Goal: Task Accomplishment & Management: Complete application form

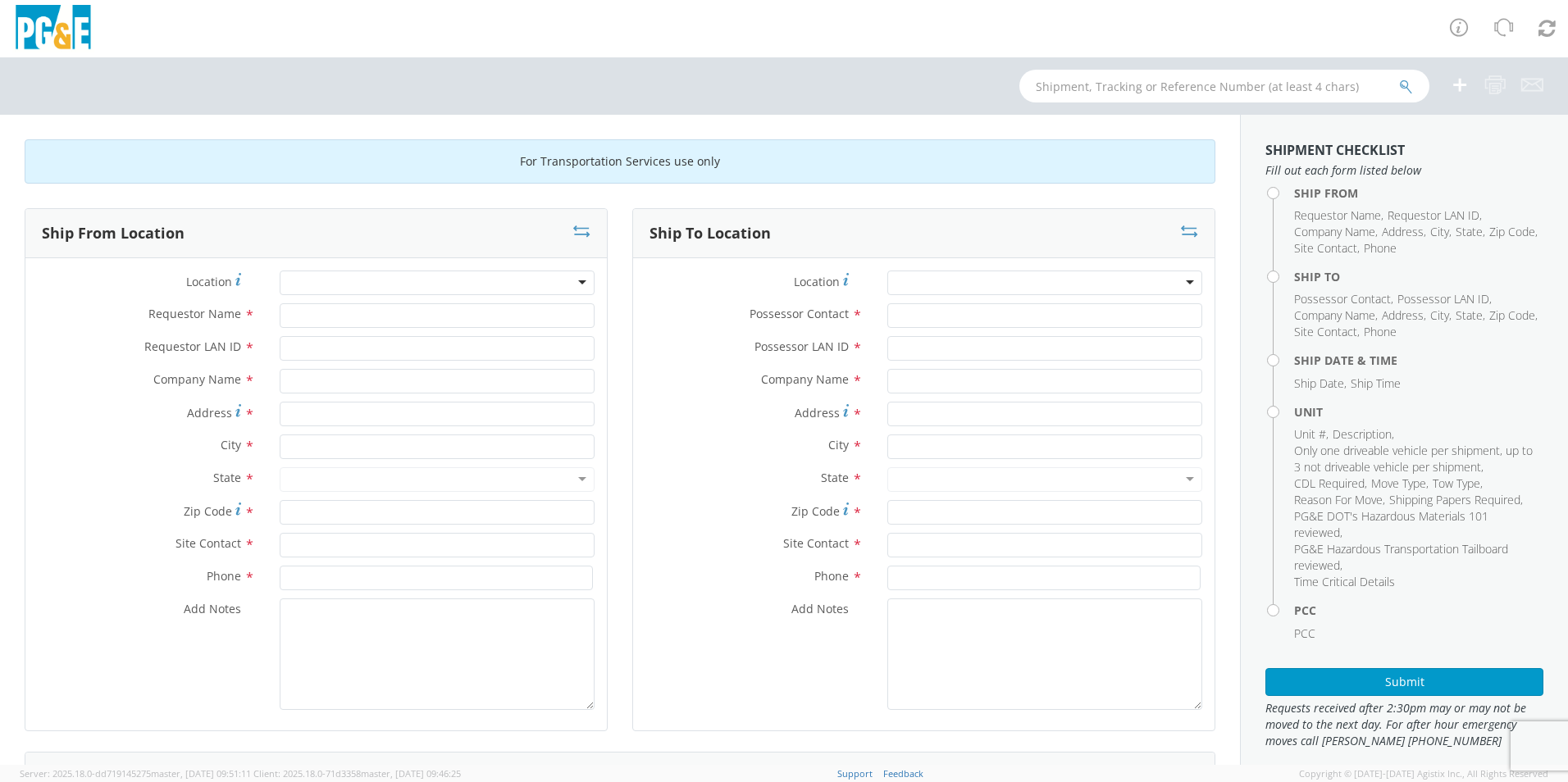
click at [320, 282] on div at bounding box center [437, 283] width 315 height 25
type input "p"
click at [320, 282] on div at bounding box center [437, 283] width 315 height 25
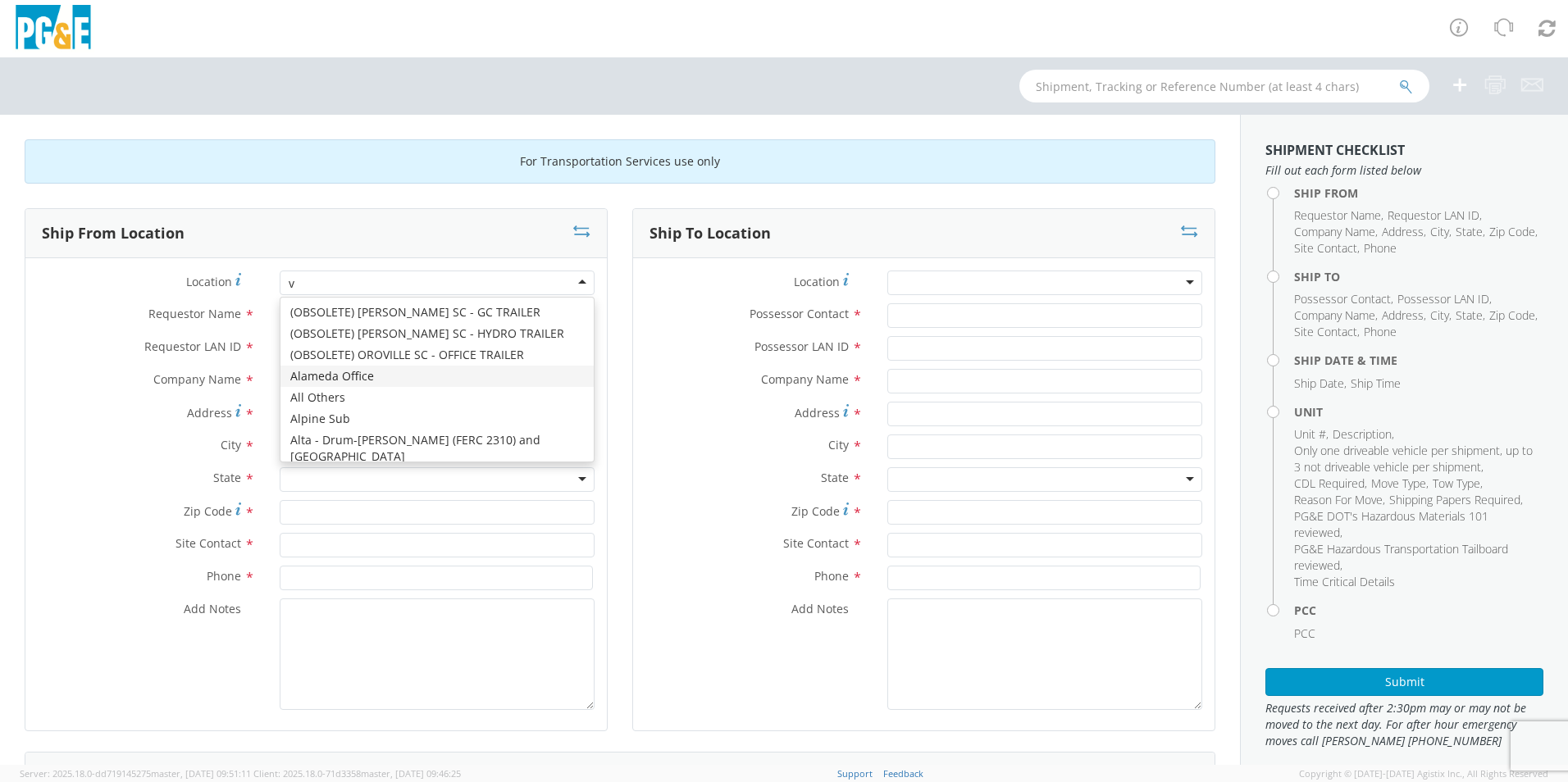
type input "va"
type input "PG&E"
type input "[STREET_ADDRESS]"
type input "VACAVILLE"
type input "95687"
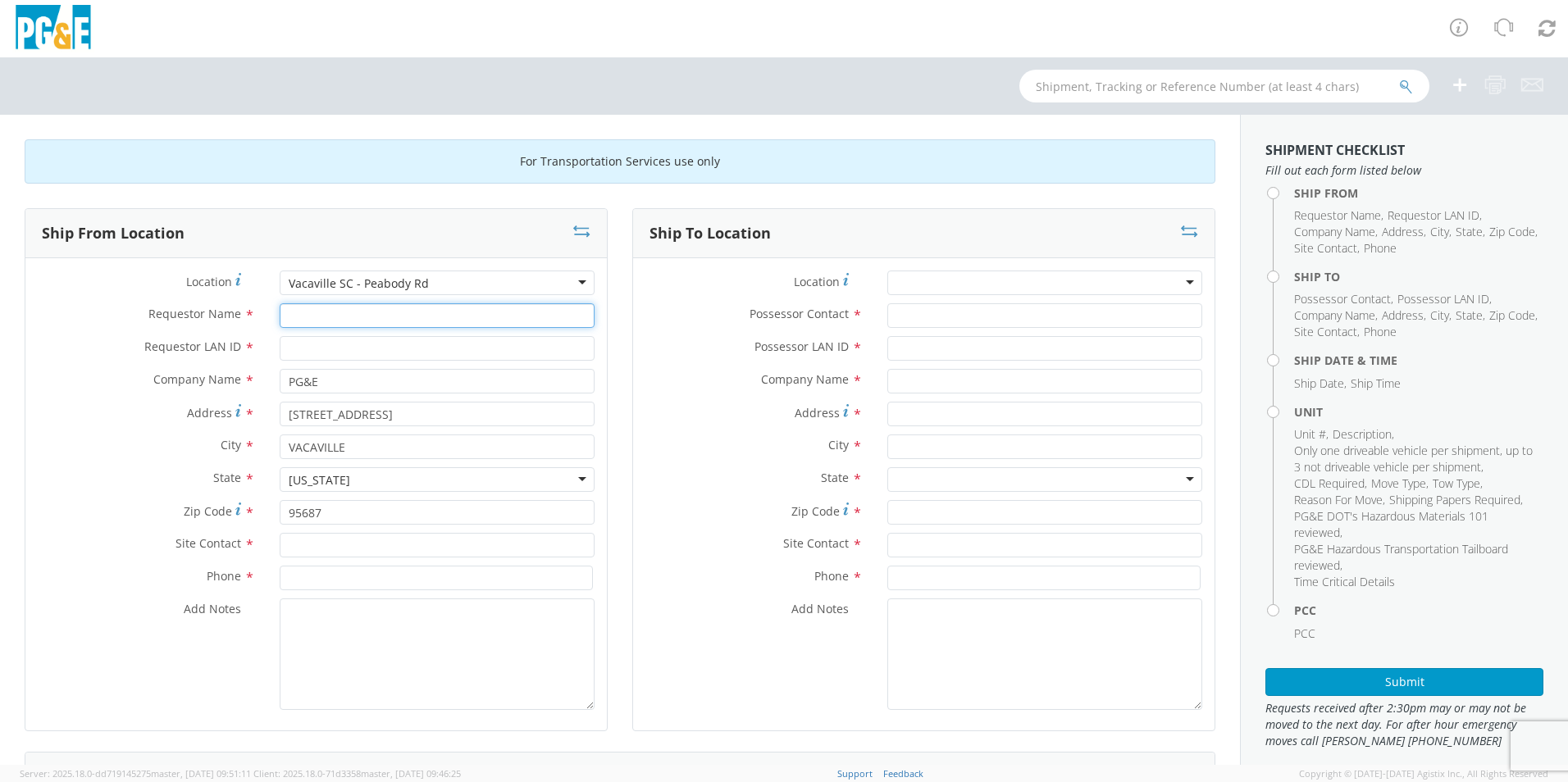
click at [440, 319] on input "Requestor Name *" at bounding box center [437, 316] width 315 height 25
type input "[PERSON_NAME]"
type input "s7li"
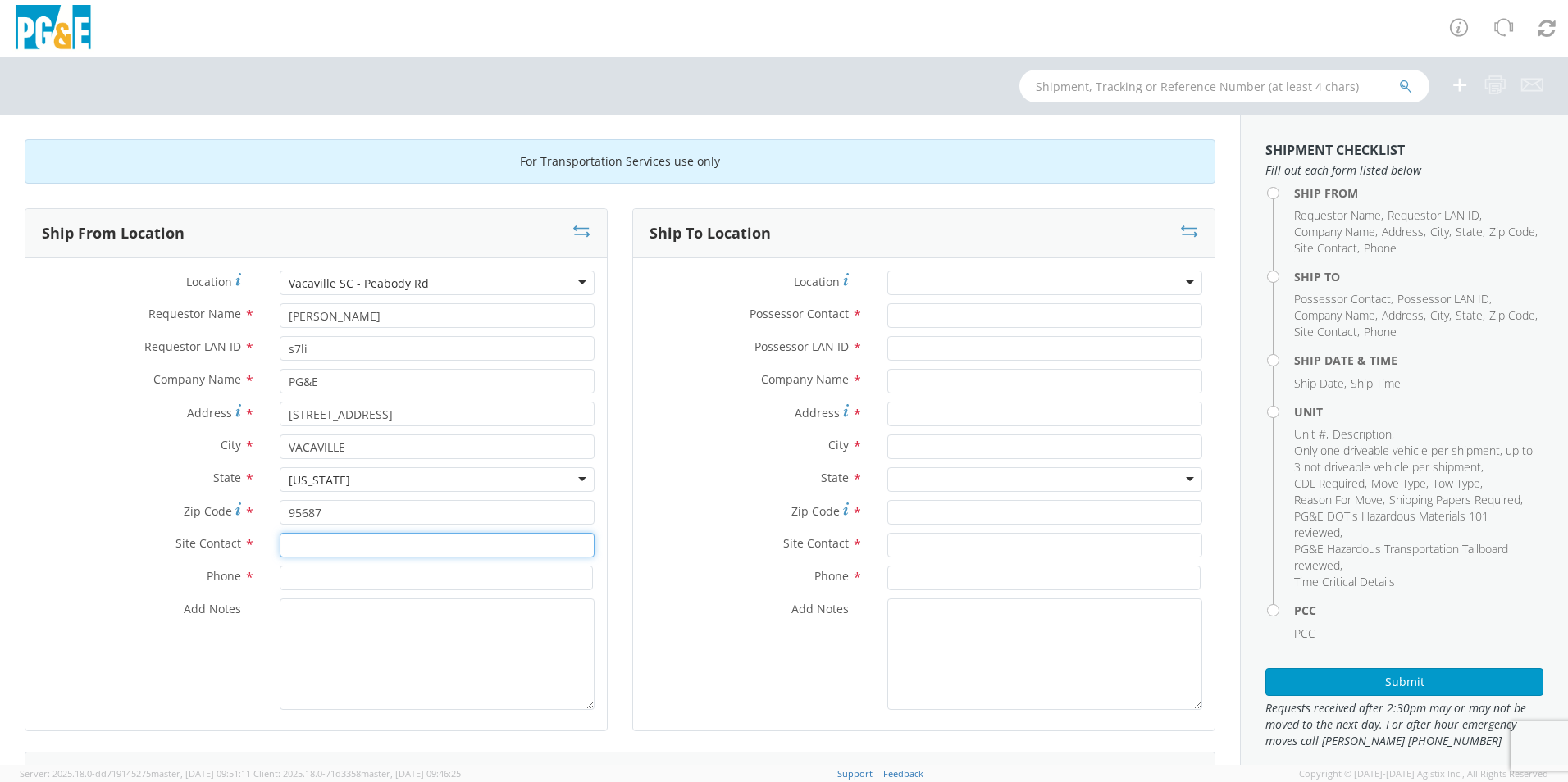
click at [344, 538] on input "text" at bounding box center [437, 545] width 315 height 25
type input "[PERSON_NAME]"
click at [312, 584] on input at bounding box center [436, 578] width 313 height 25
type input "9253371185"
click at [950, 285] on div at bounding box center [1044, 283] width 315 height 25
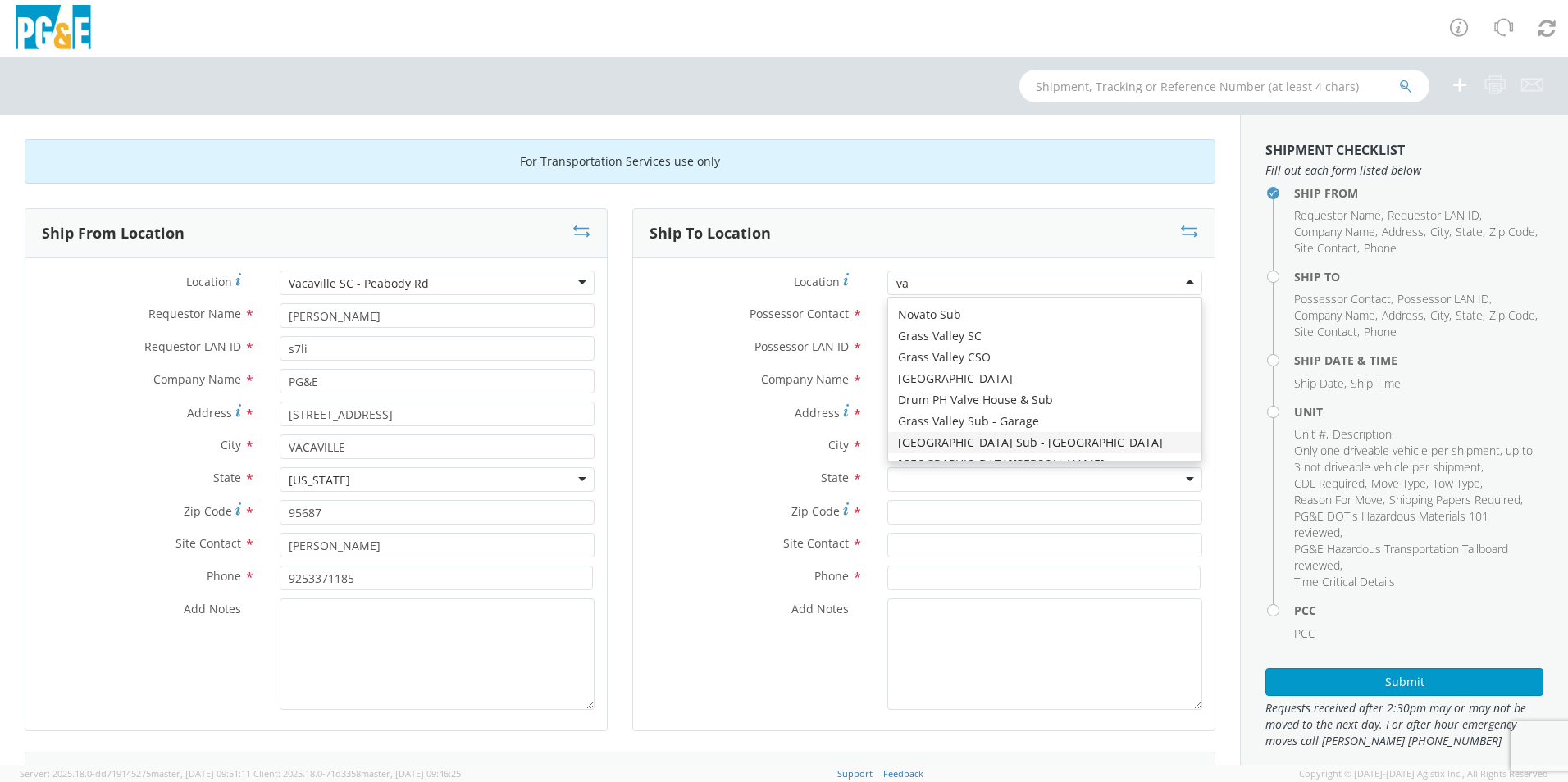
type input "v"
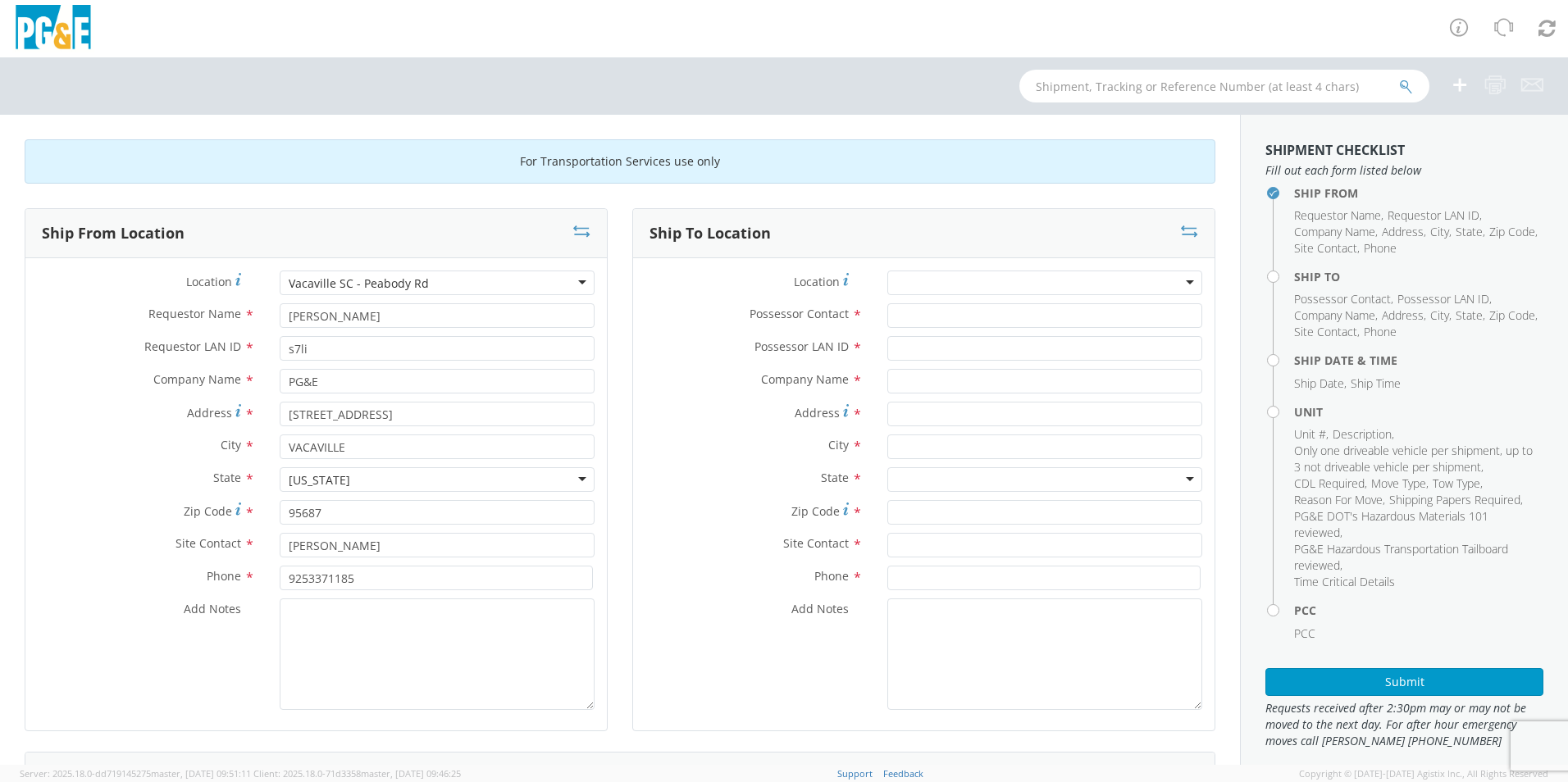
click at [909, 290] on div at bounding box center [1044, 283] width 315 height 25
type input "vallejo sc"
click at [927, 317] on input "Possessor Contact *" at bounding box center [1044, 316] width 315 height 25
click at [924, 379] on input "text" at bounding box center [1044, 381] width 315 height 25
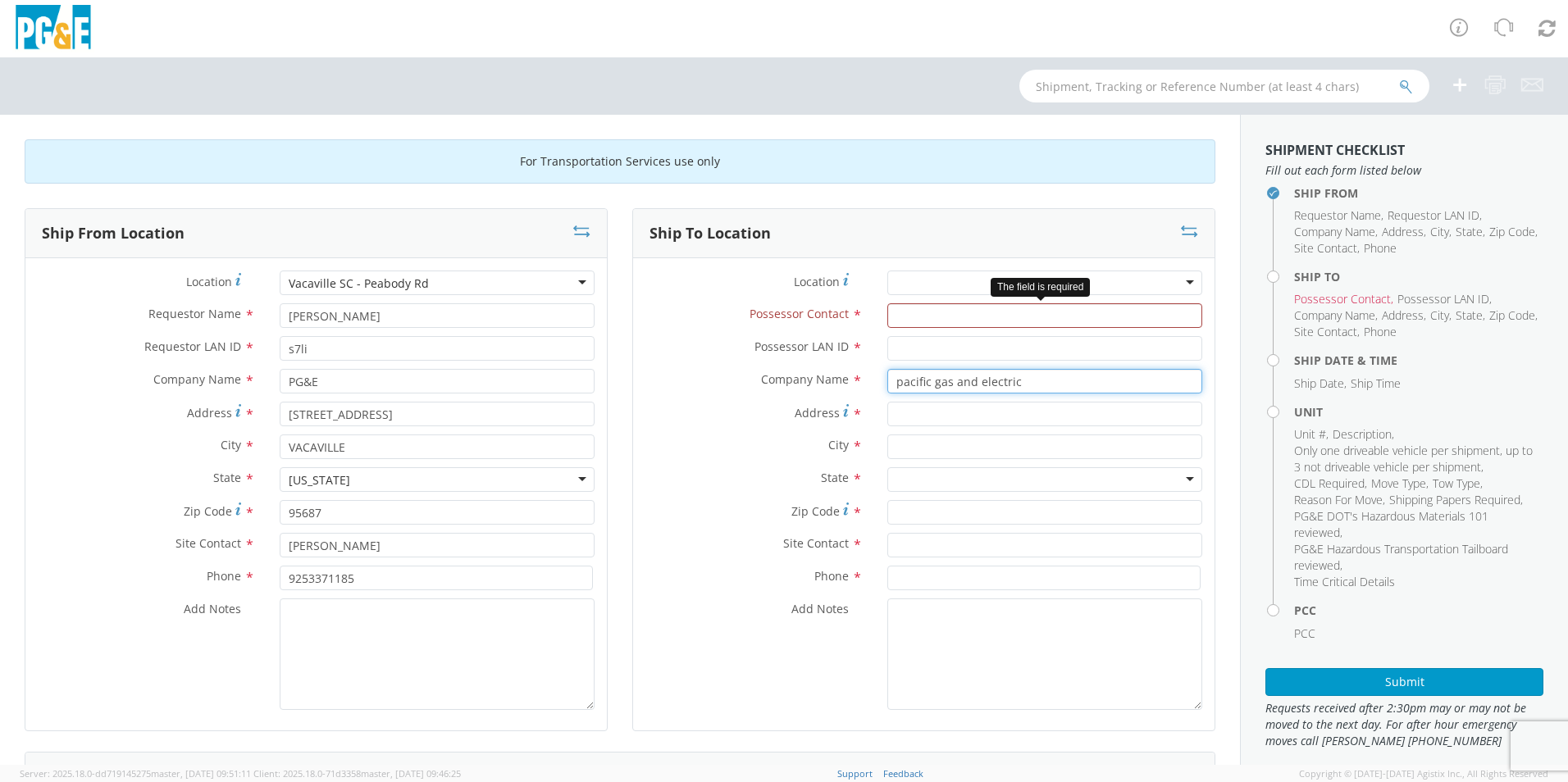
type input "pacific gas and electric"
click at [929, 317] on input "Possessor Contact *" at bounding box center [1044, 316] width 315 height 25
click at [918, 316] on input "Possessor Contact *" at bounding box center [1044, 316] width 315 height 25
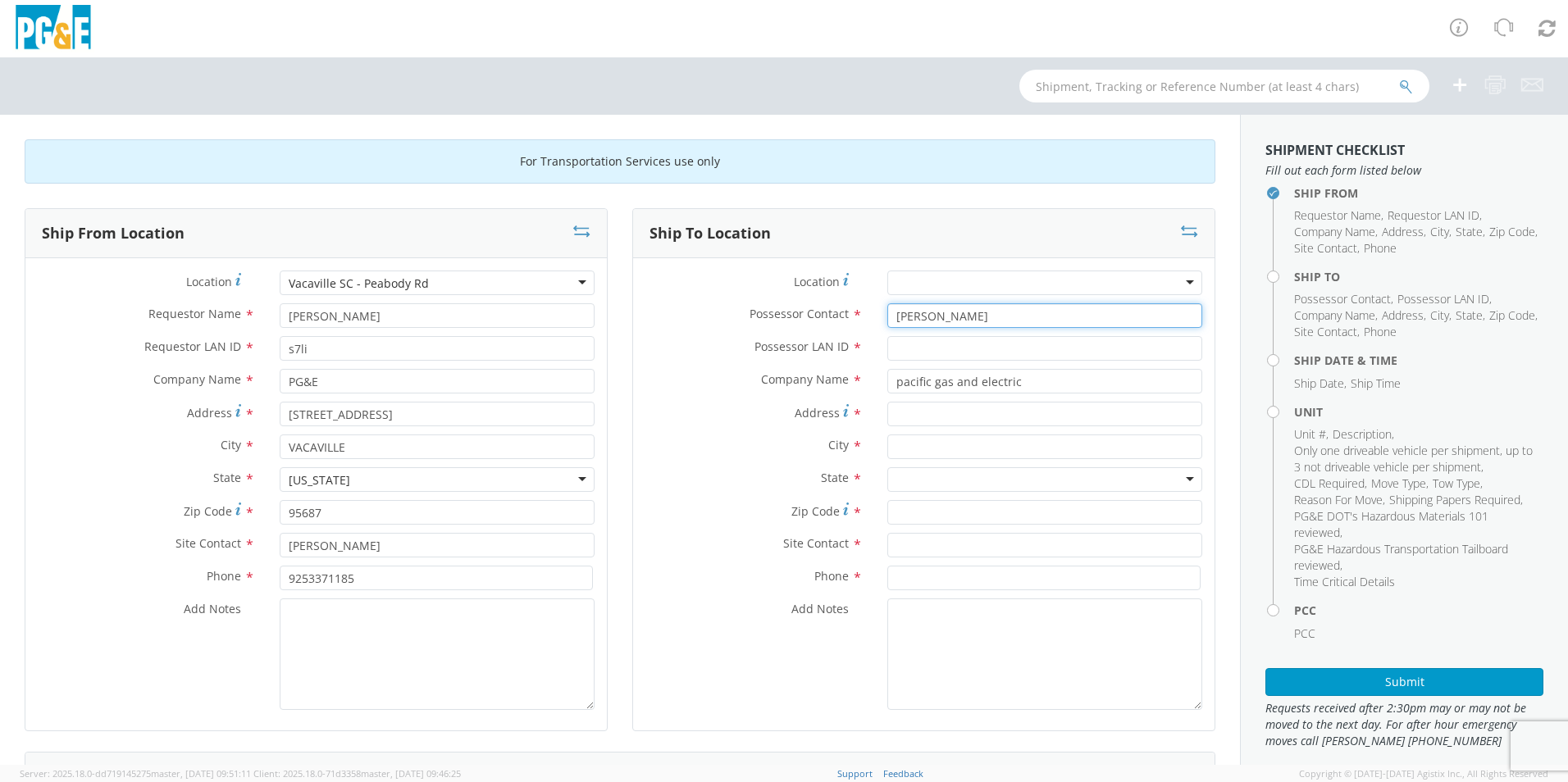
type input "[PERSON_NAME]"
type input "A0br"
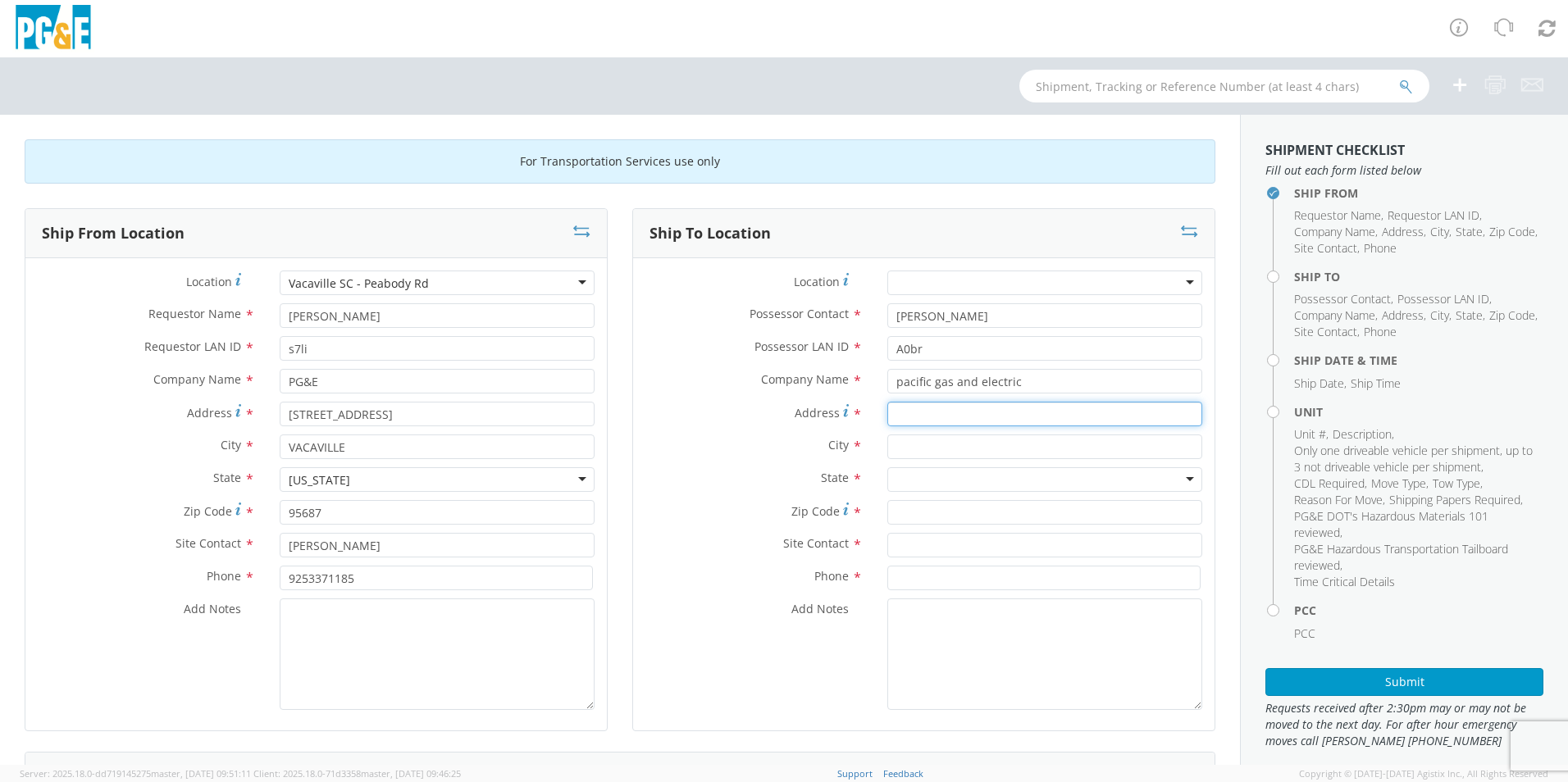
click at [971, 407] on input "Address *" at bounding box center [1044, 414] width 315 height 25
type input "[STREET_ADDRESS][PERSON_NAME]"
type input "vallejo"
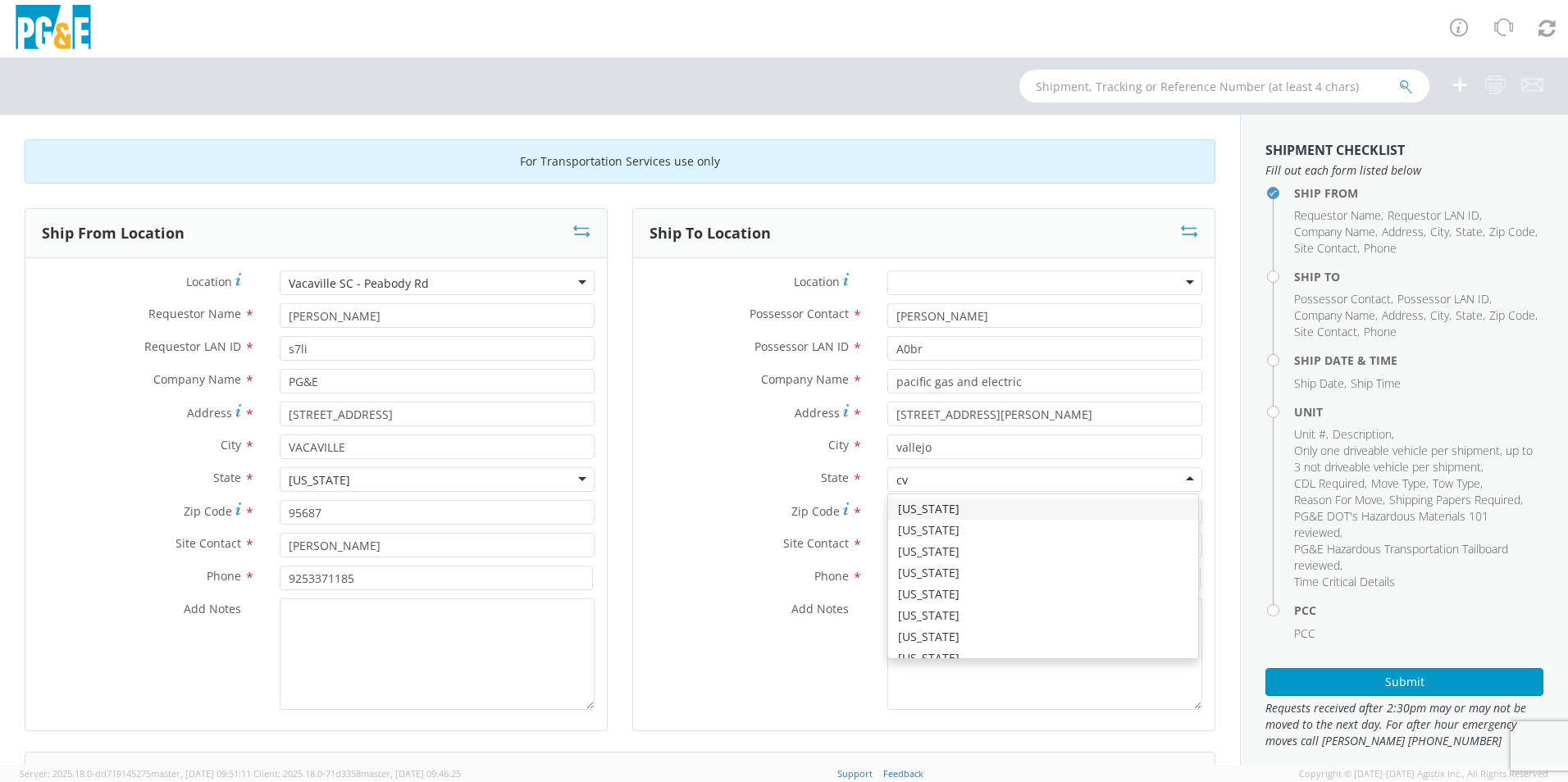
type input "c"
type input "v"
type input "ca"
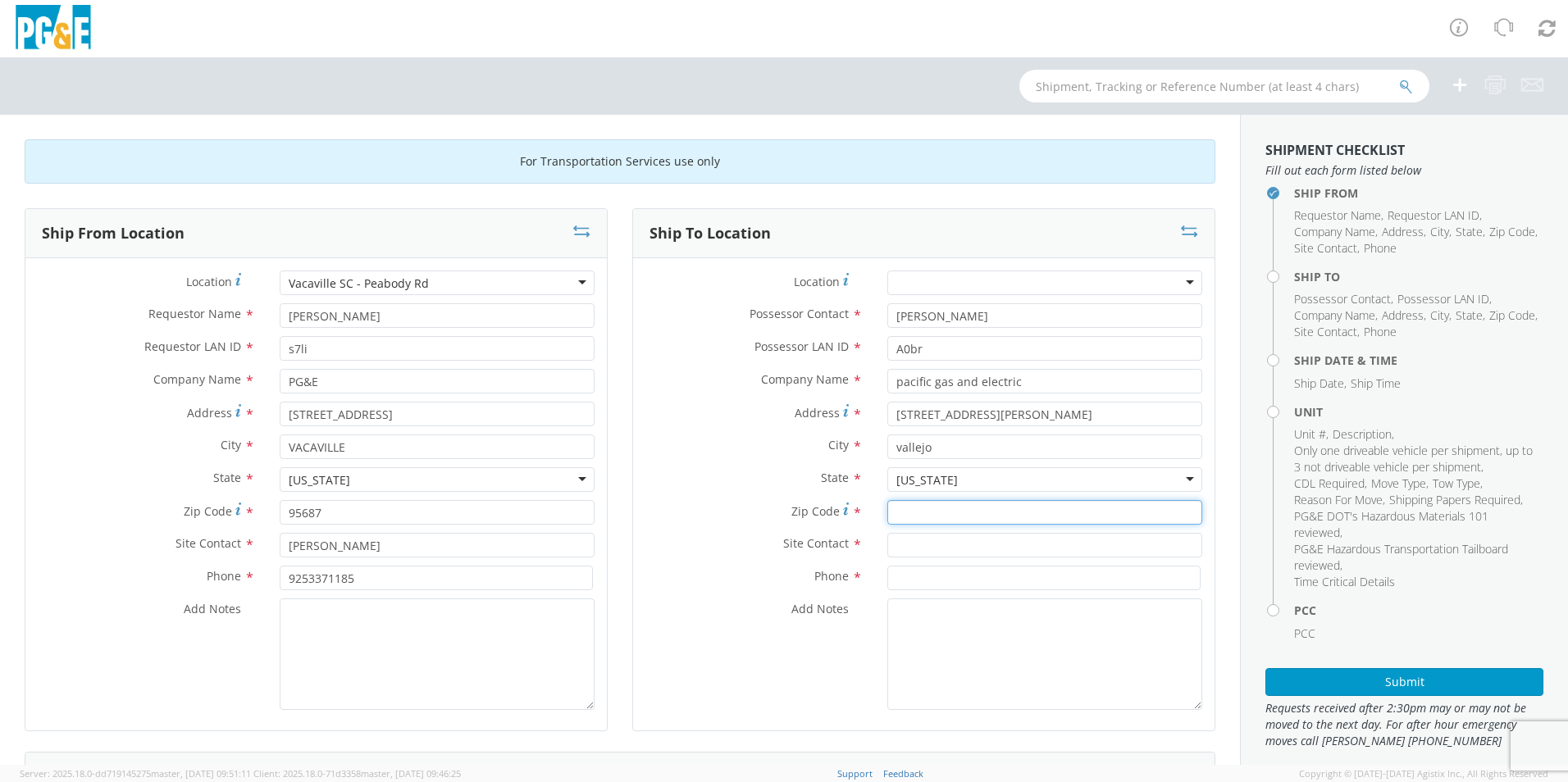
click at [925, 521] on input "Zip Code *" at bounding box center [1044, 512] width 315 height 25
type input "94590"
type input "[PERSON_NAME]"
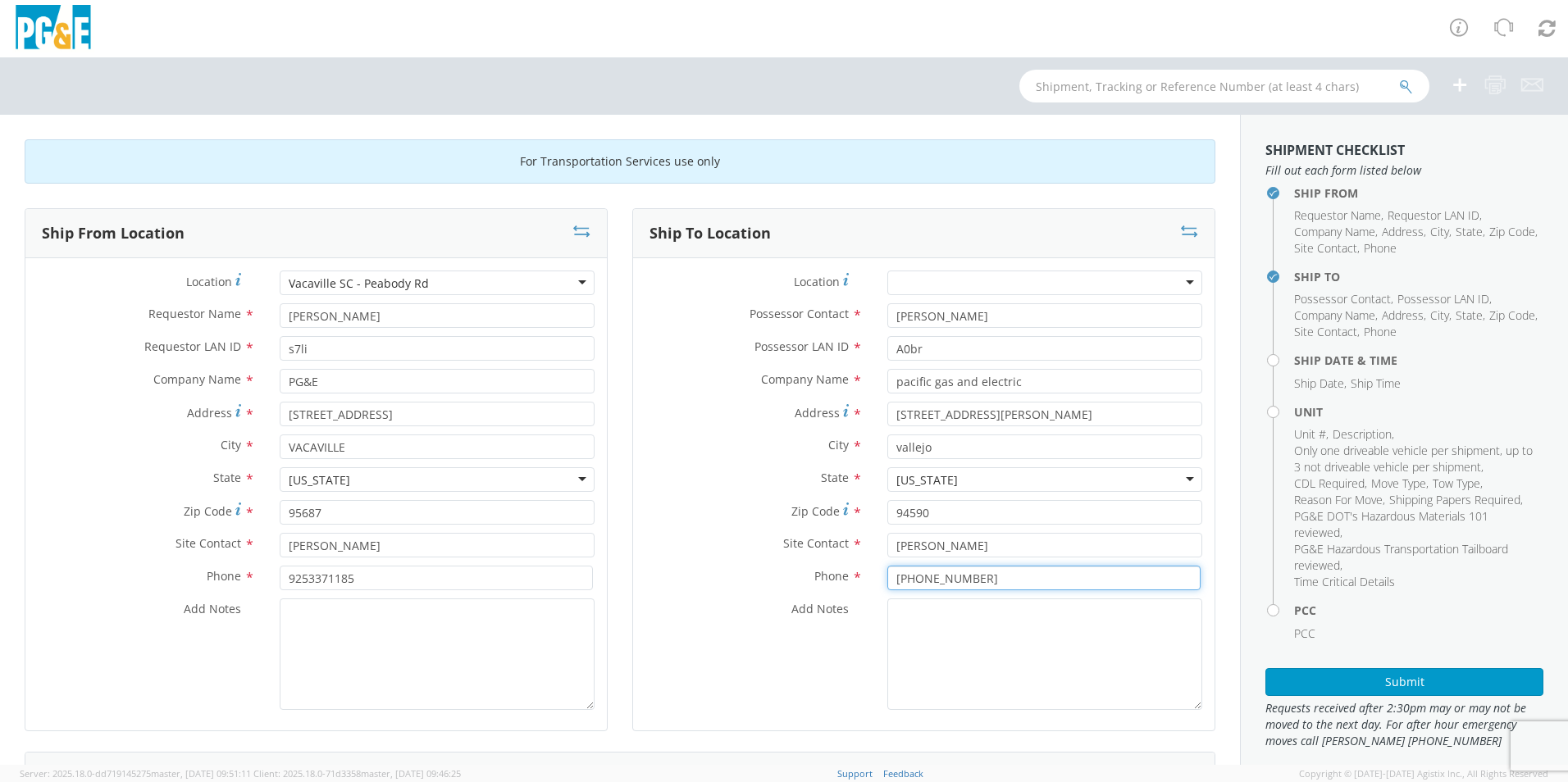
type input "[PHONE_NUMBER]"
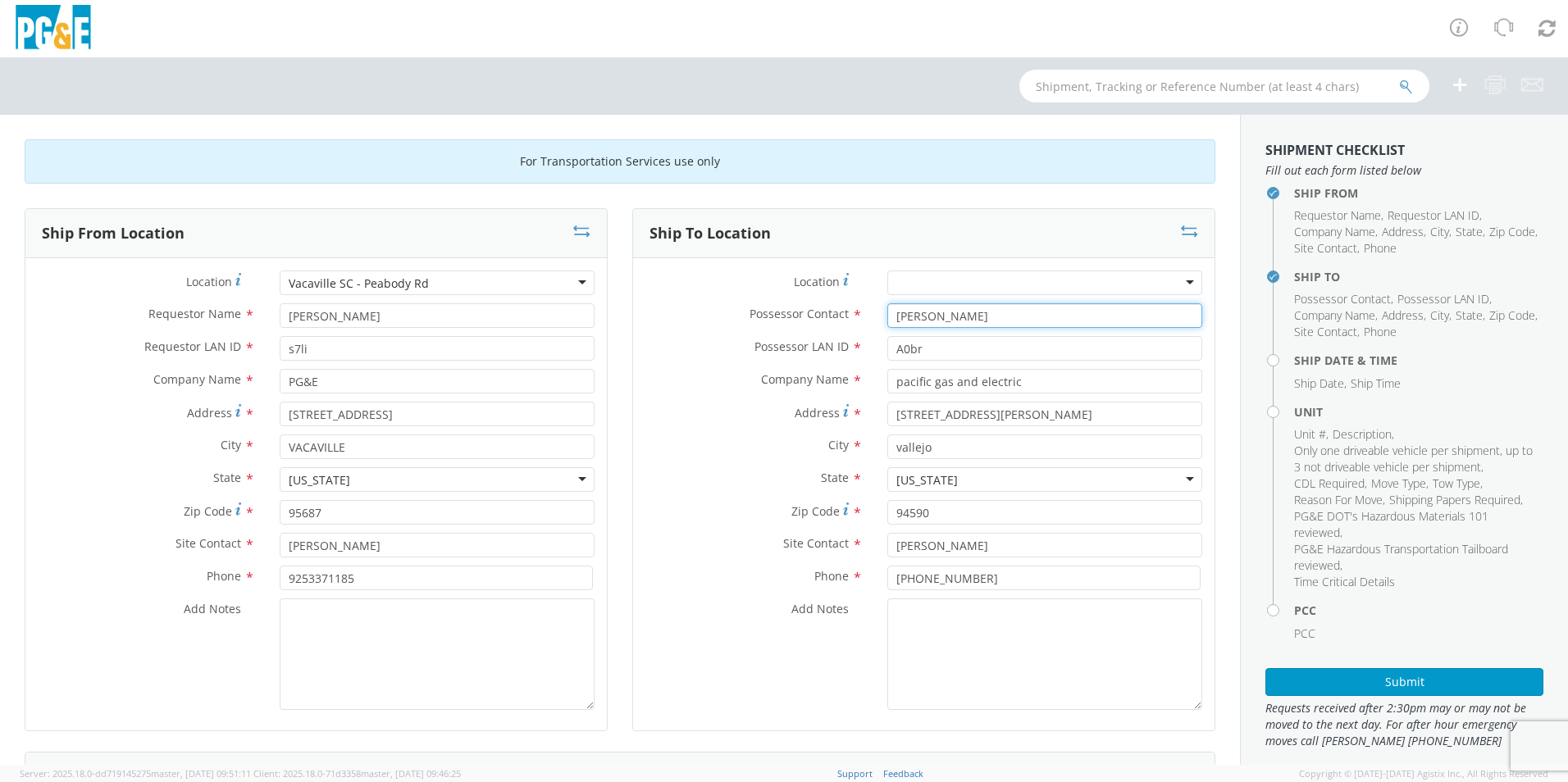
click at [929, 317] on input "[PERSON_NAME]" at bounding box center [1044, 316] width 315 height 25
type input "[PERSON_NAME]"
click at [940, 343] on input "A0br" at bounding box center [1044, 348] width 315 height 25
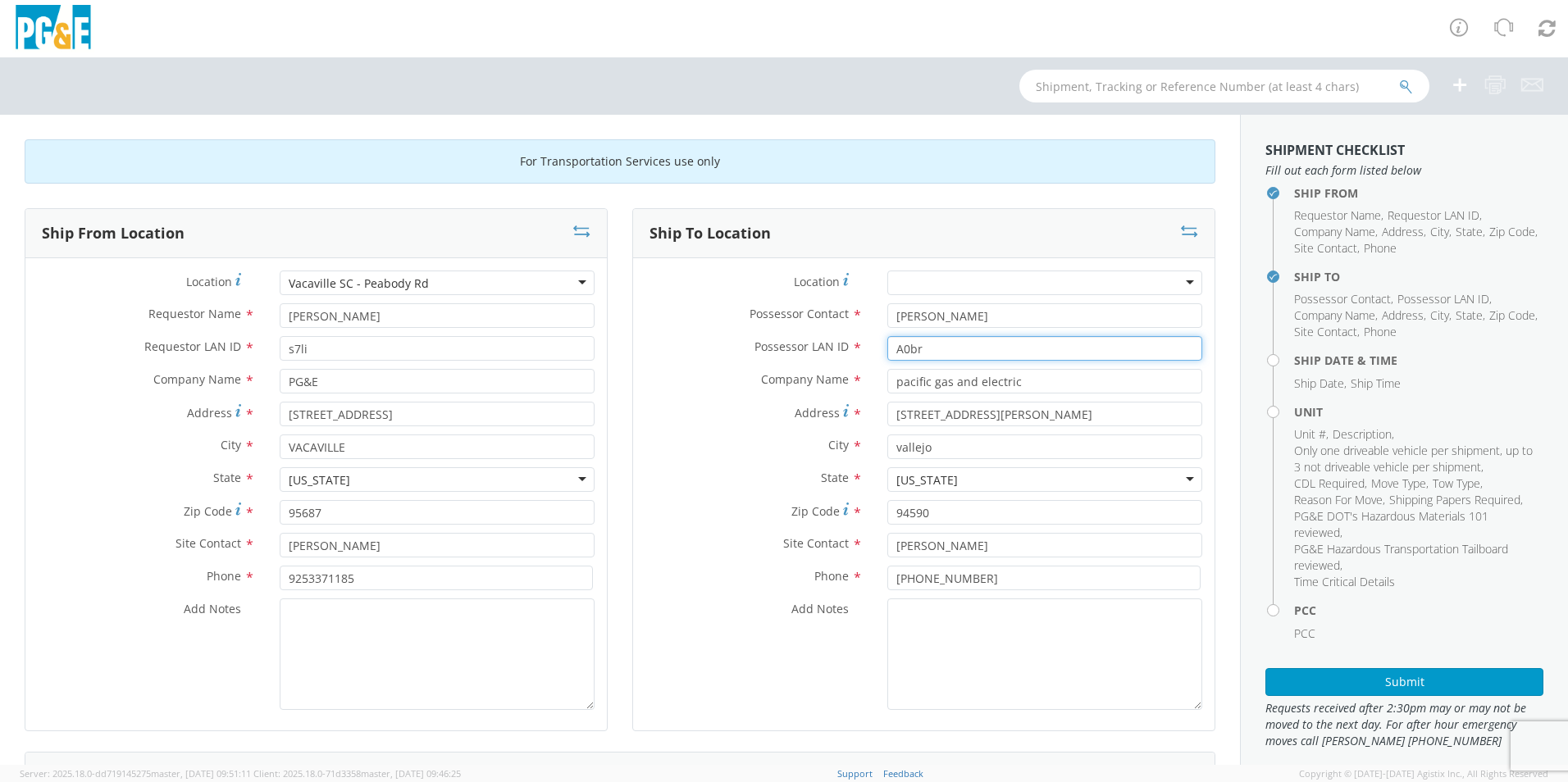
click at [942, 349] on input "A0br" at bounding box center [1044, 348] width 315 height 25
type input "c7py"
click at [775, 526] on div "Zip Code * 94590" at bounding box center [924, 517] width 582 height 33
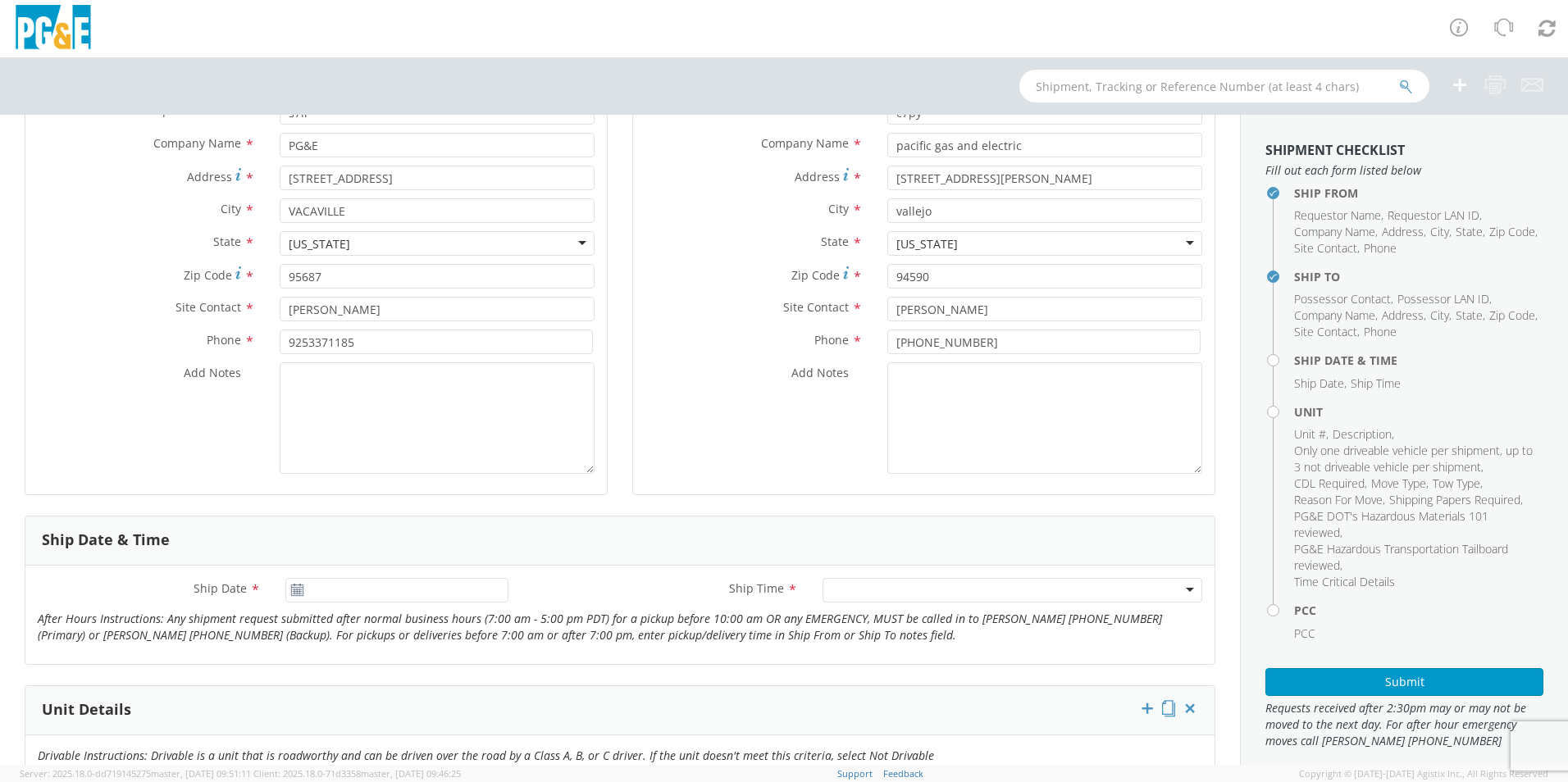
scroll to position [246, 0]
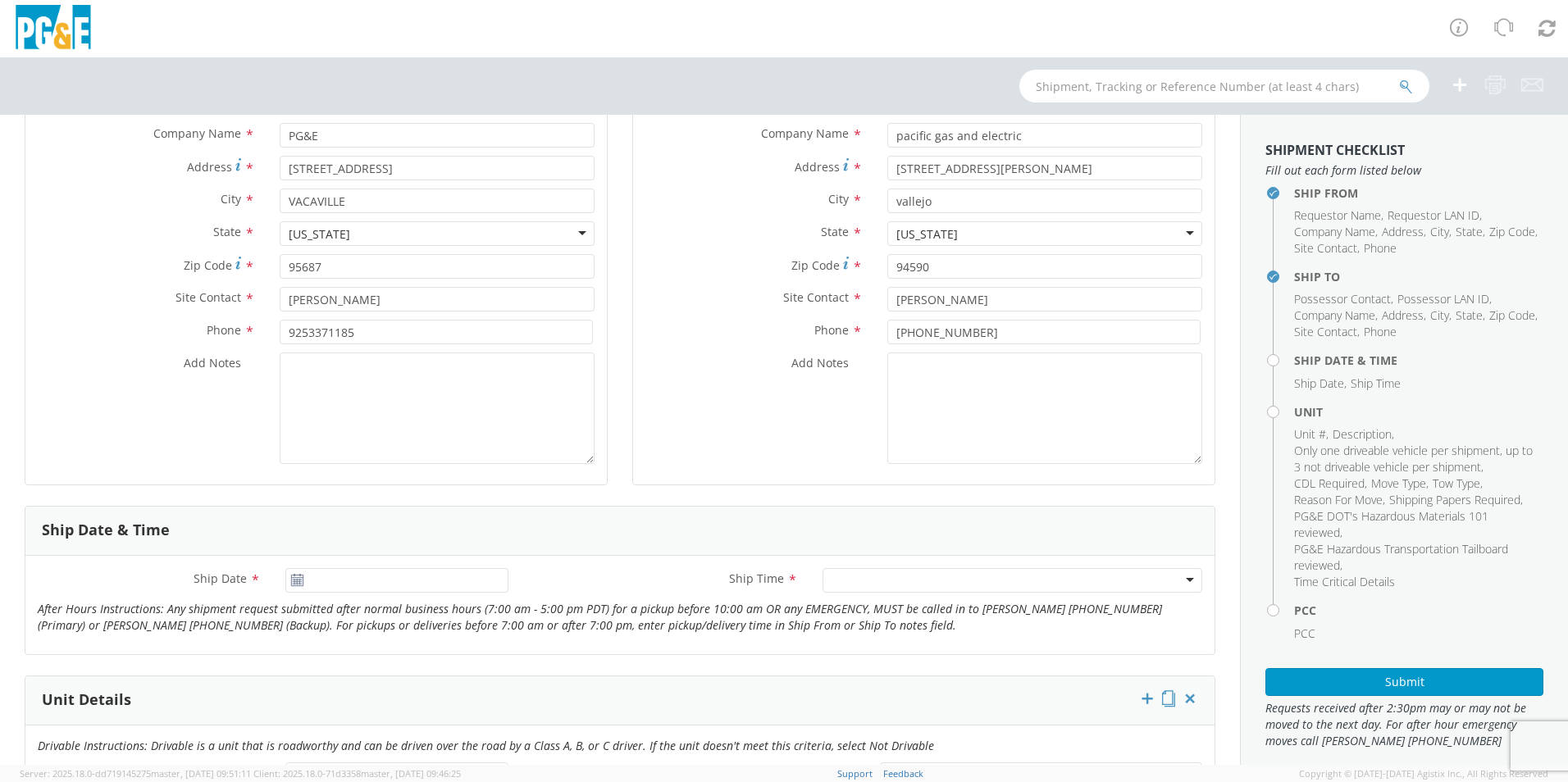
click at [290, 584] on icon at bounding box center [296, 581] width 14 height 13
click at [297, 583] on icon at bounding box center [296, 581] width 14 height 13
click at [290, 579] on icon at bounding box center [296, 581] width 14 height 13
click at [332, 580] on input "[DATE]" at bounding box center [397, 580] width 223 height 25
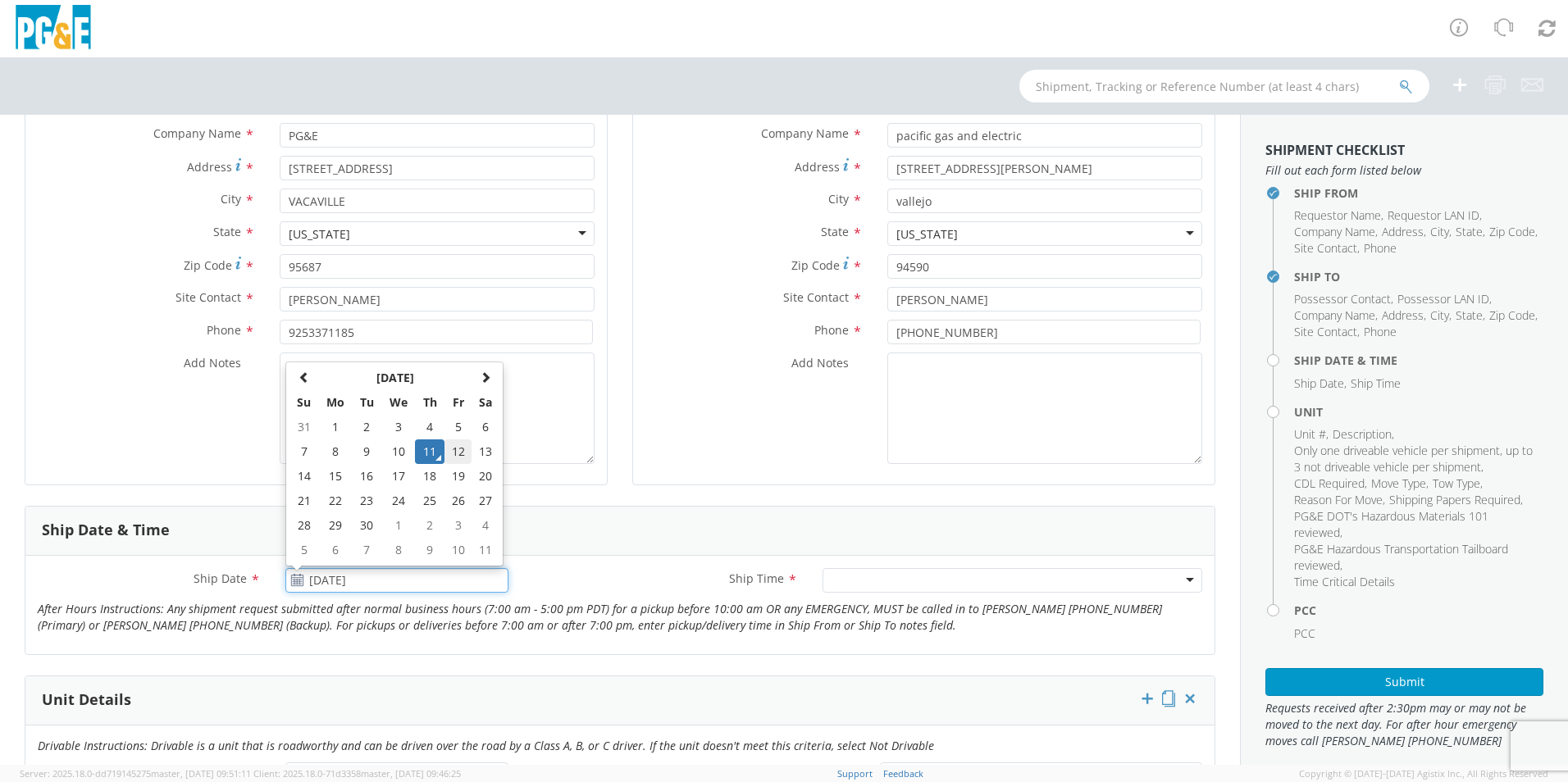
click at [452, 447] on td "12" at bounding box center [458, 451] width 28 height 25
type input "[DATE]"
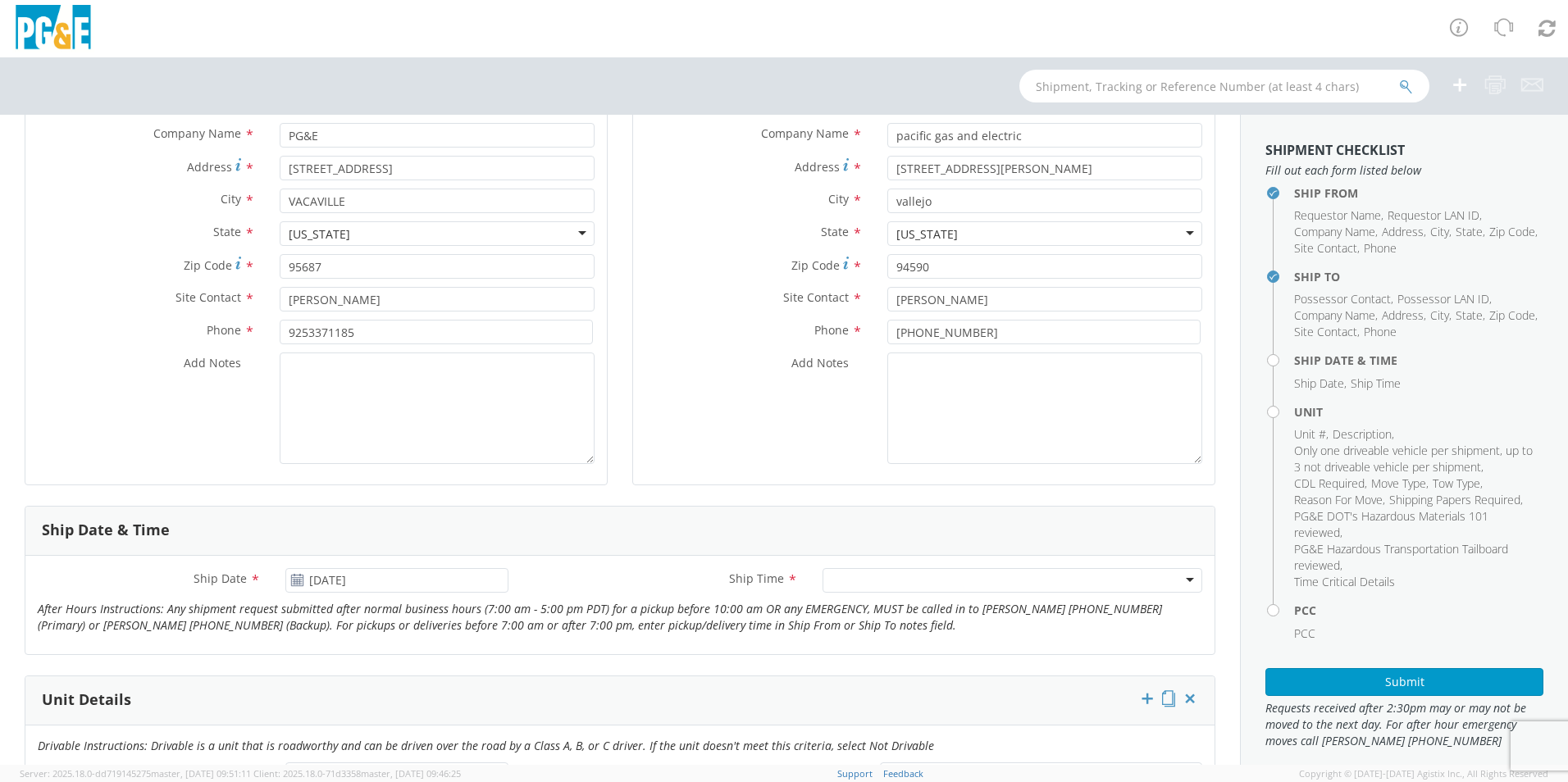
click at [838, 571] on div at bounding box center [1012, 580] width 380 height 25
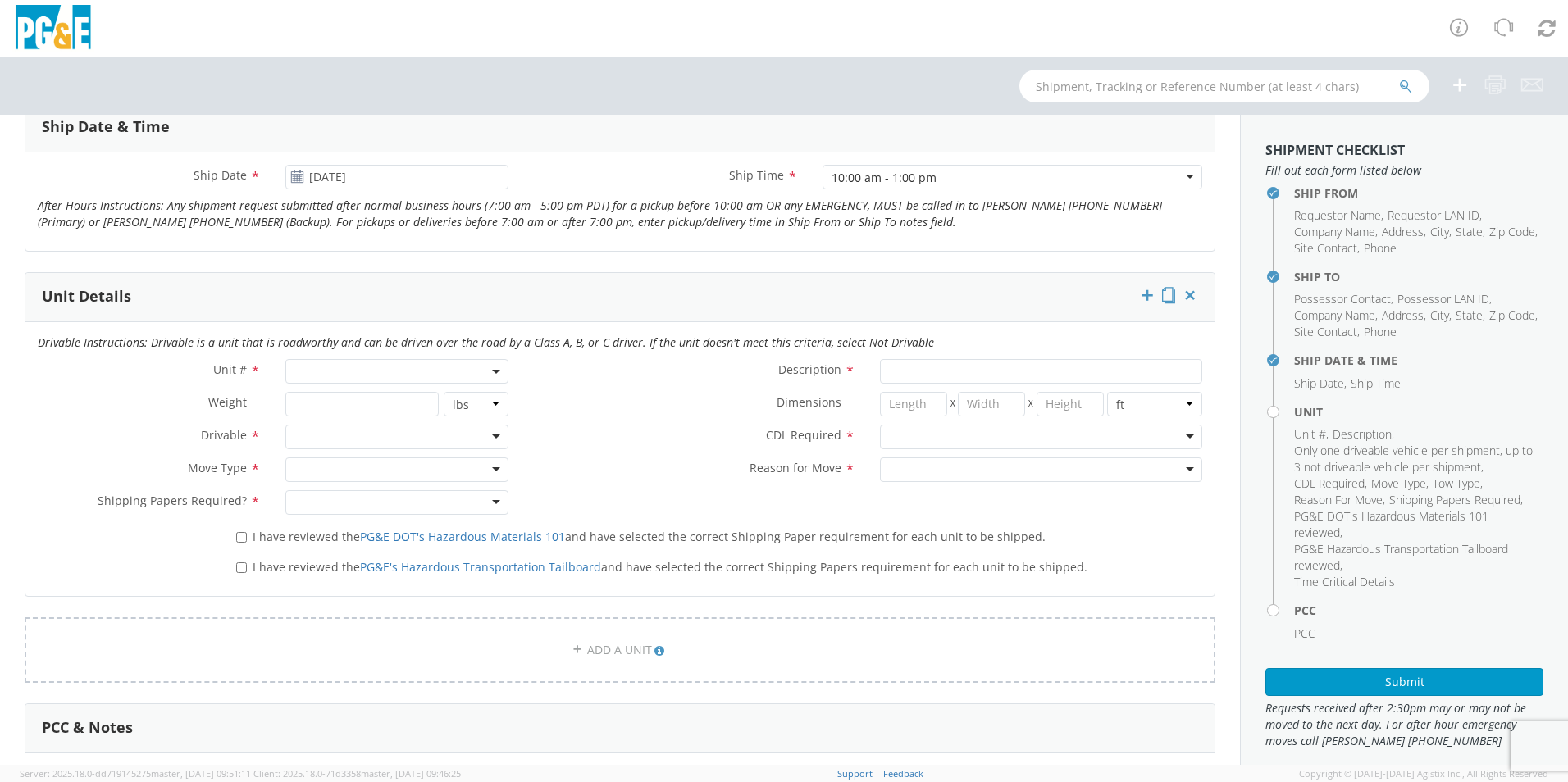
scroll to position [656, 0]
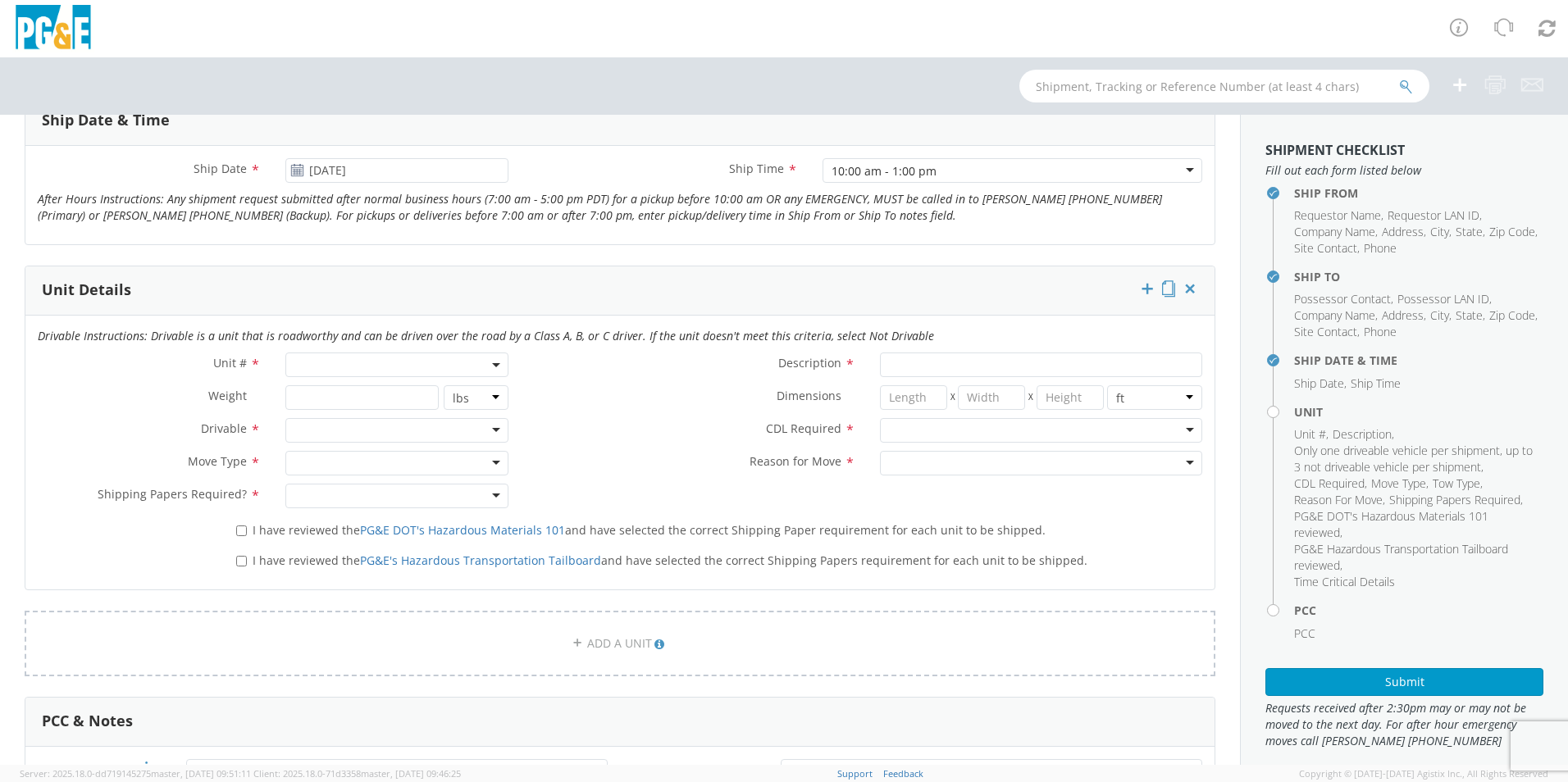
click at [326, 364] on span at bounding box center [397, 365] width 223 height 25
click at [331, 399] on input "search" at bounding box center [395, 391] width 212 height 25
type input "B33350"
type input "TRUCK; FIELD MECHANIC 16-19.5K 4X4"
type input "19500"
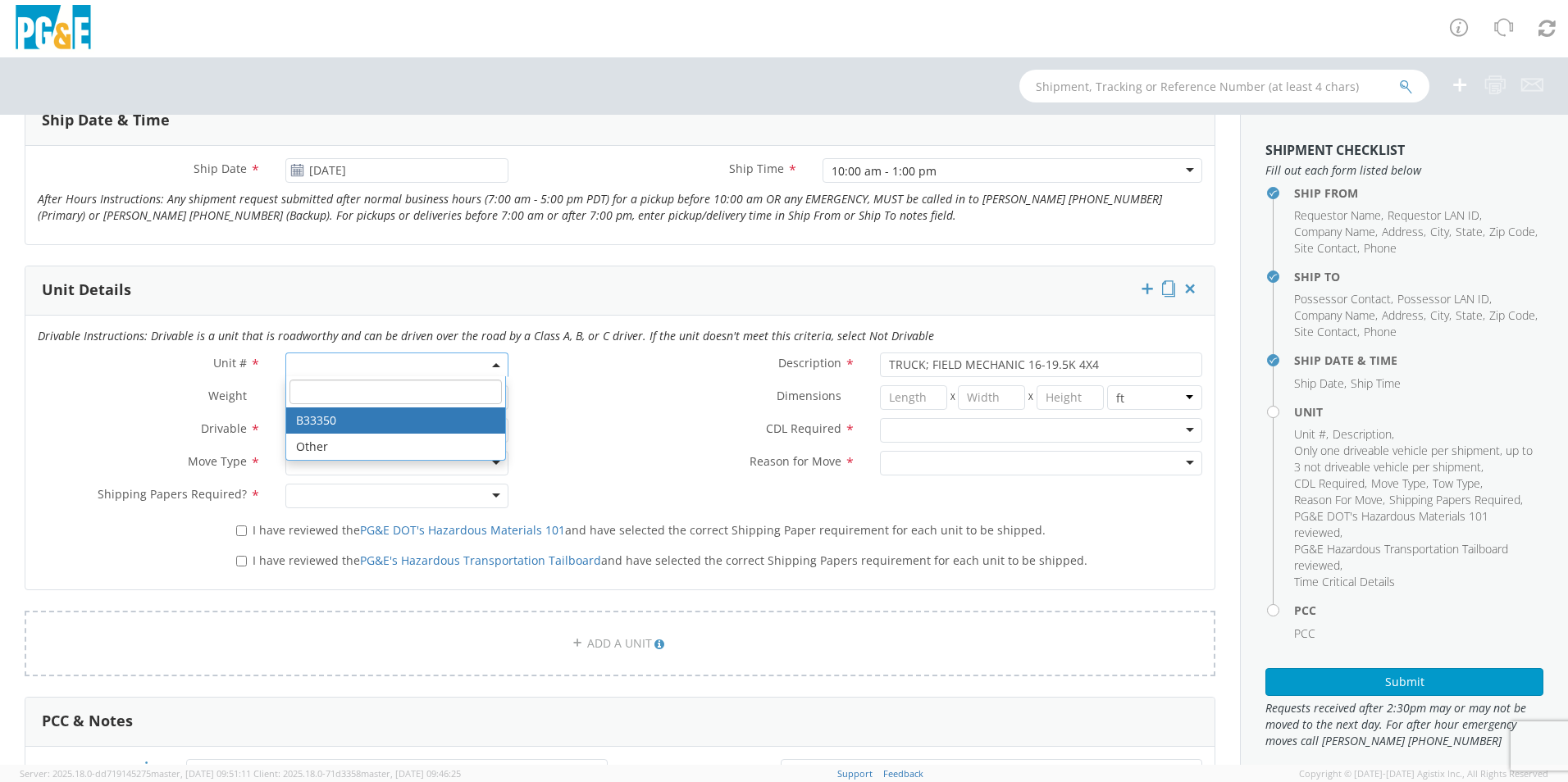
select select "B33350"
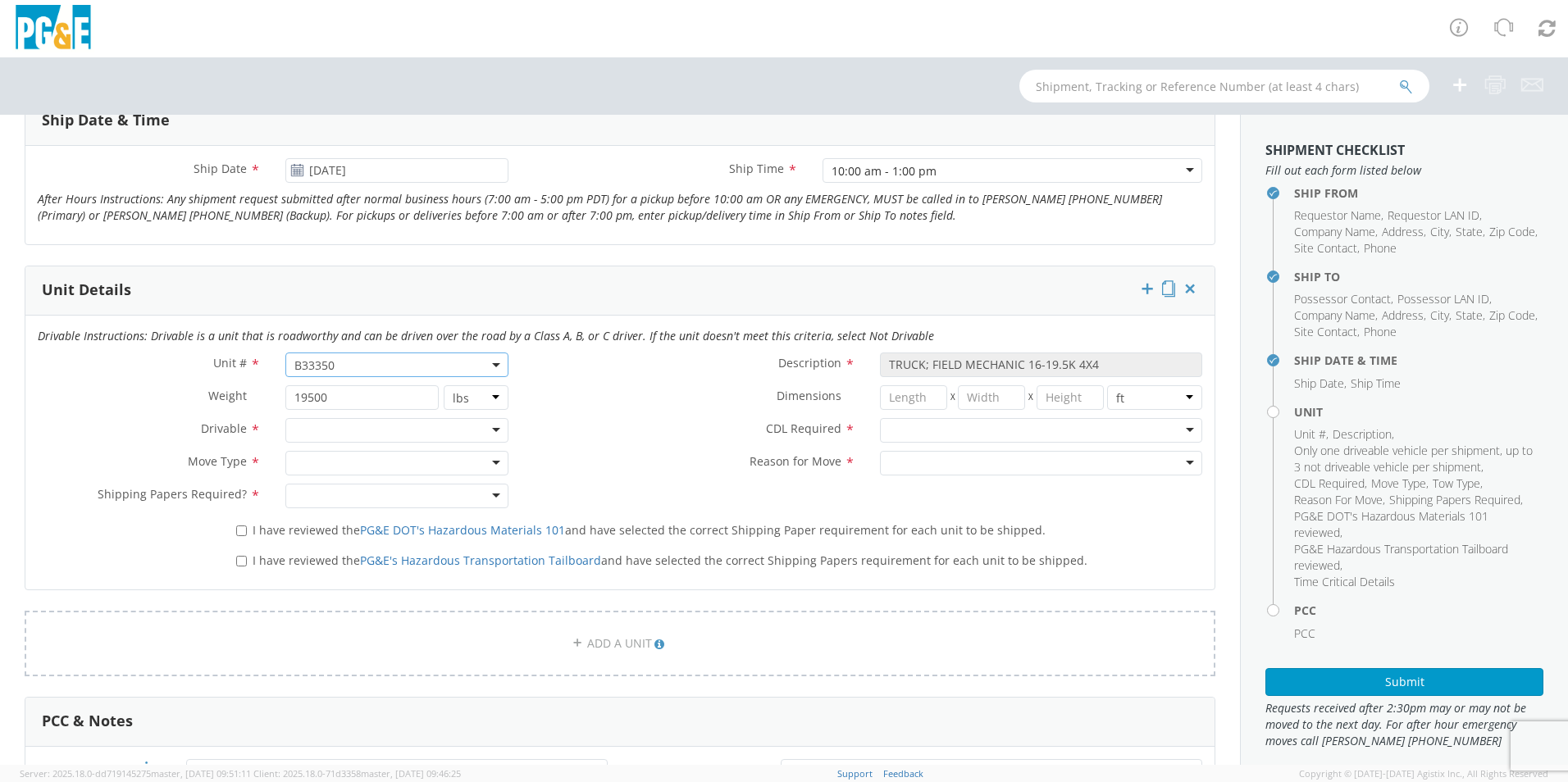
click at [428, 425] on div at bounding box center [397, 430] width 223 height 25
click at [383, 464] on div at bounding box center [397, 463] width 223 height 25
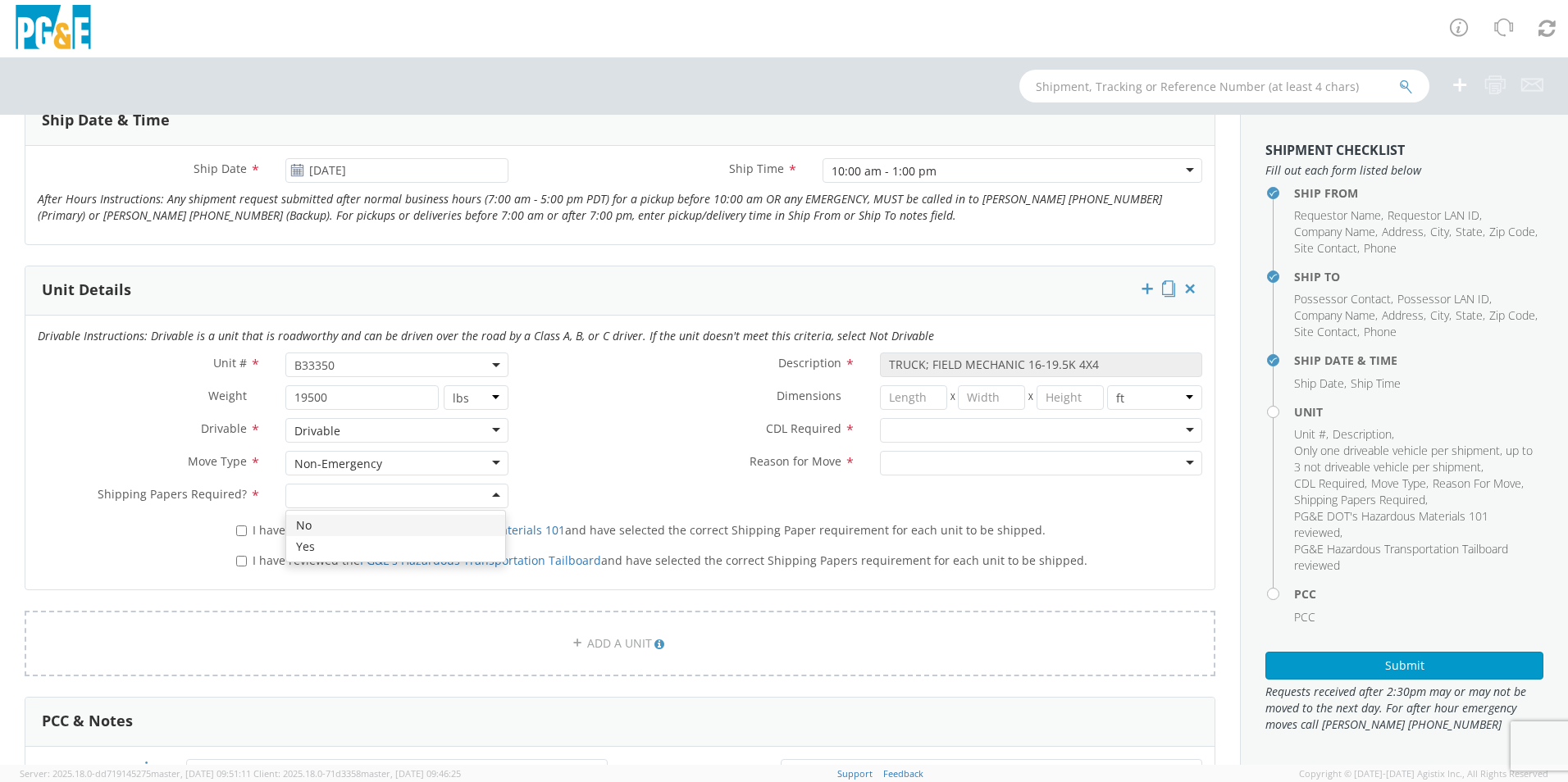
click at [379, 500] on div at bounding box center [397, 496] width 223 height 25
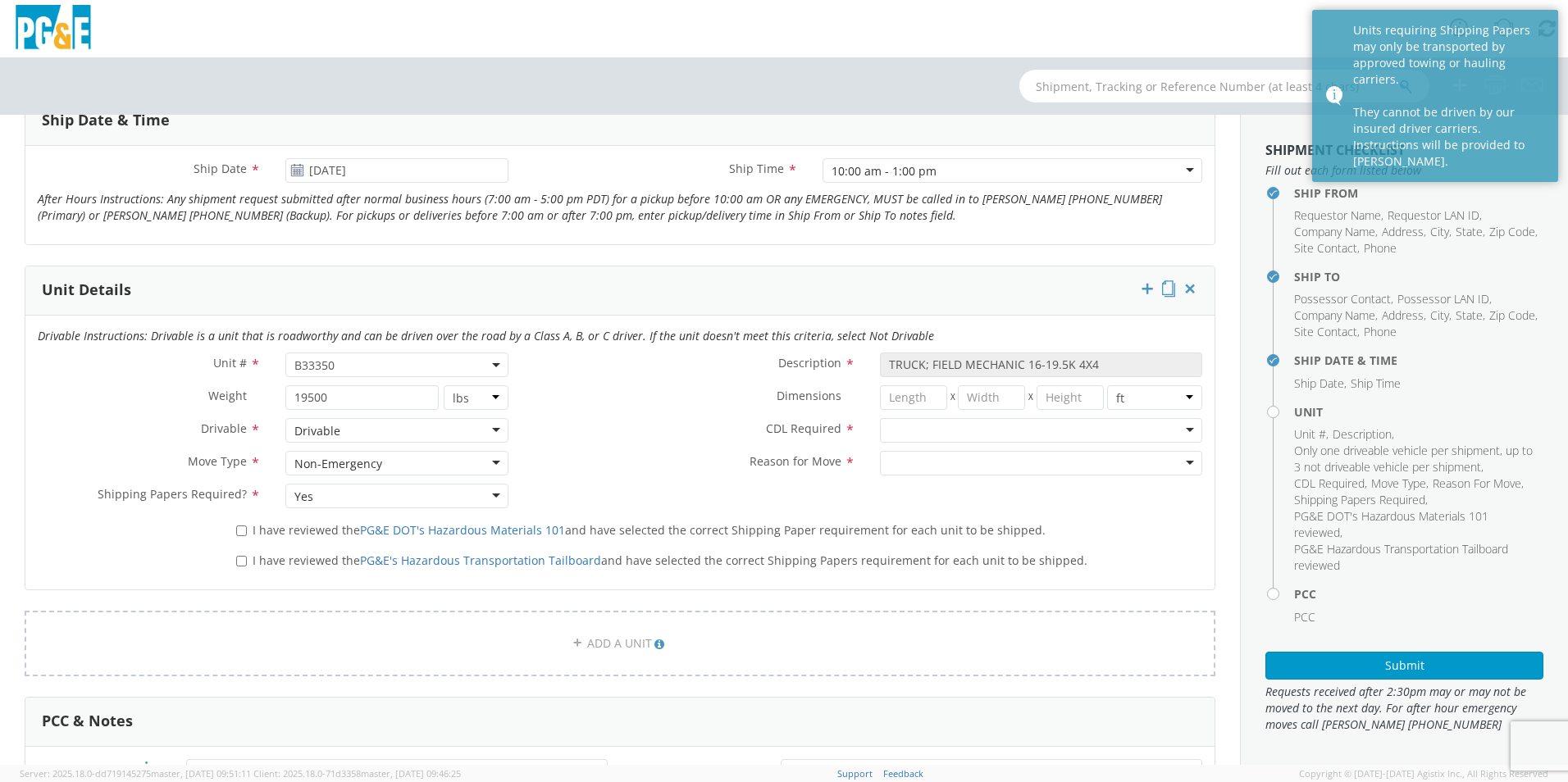
click at [306, 492] on div "Yes" at bounding box center [304, 497] width 18 height 17
click at [1029, 422] on div at bounding box center [1041, 430] width 322 height 25
click at [1001, 465] on div at bounding box center [1041, 463] width 322 height 25
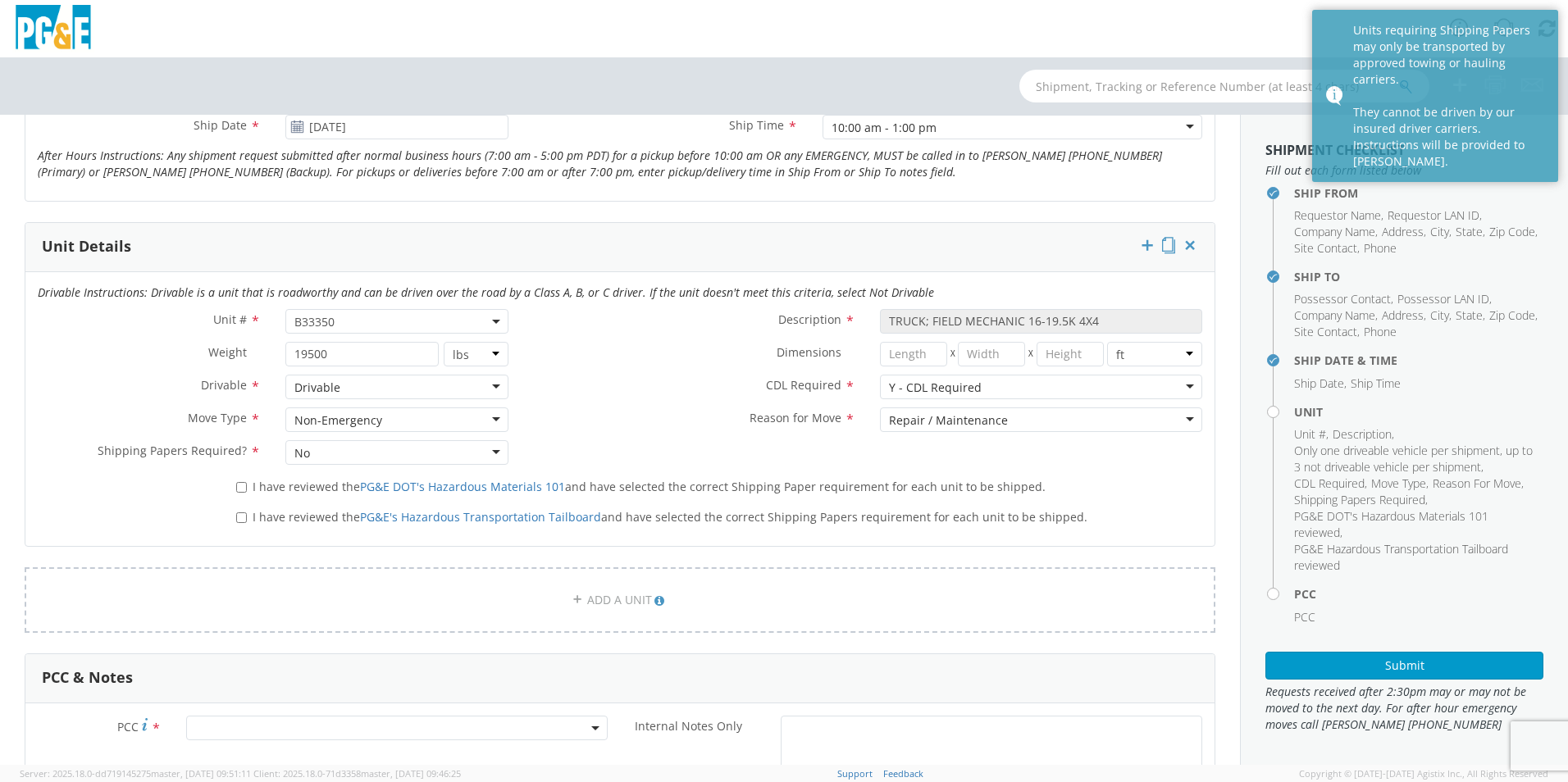
scroll to position [984, 0]
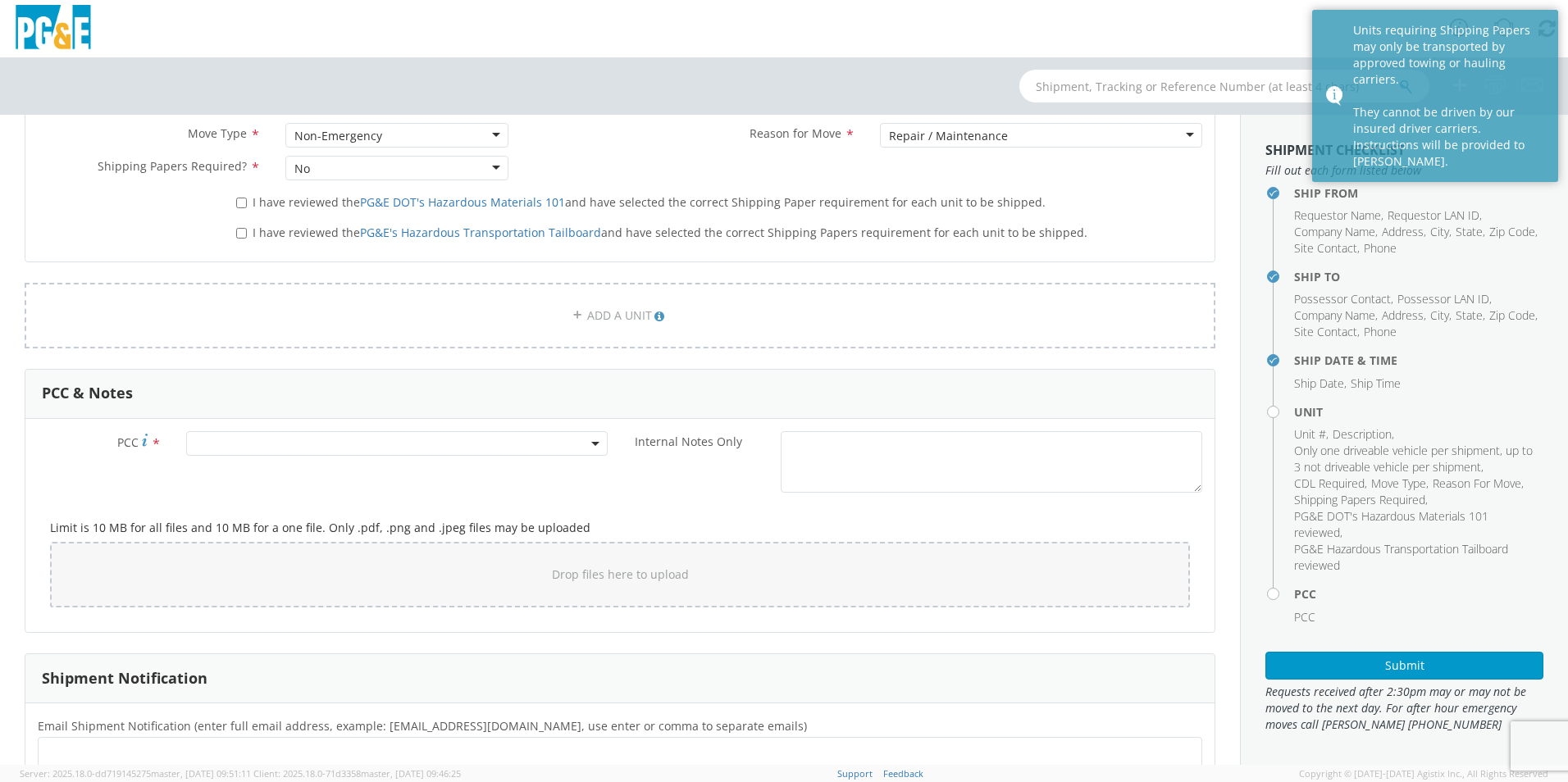
click at [220, 441] on span at bounding box center [397, 443] width 421 height 25
click at [368, 477] on input "number" at bounding box center [394, 470] width 408 height 25
click at [255, 465] on input "number" at bounding box center [394, 470] width 408 height 25
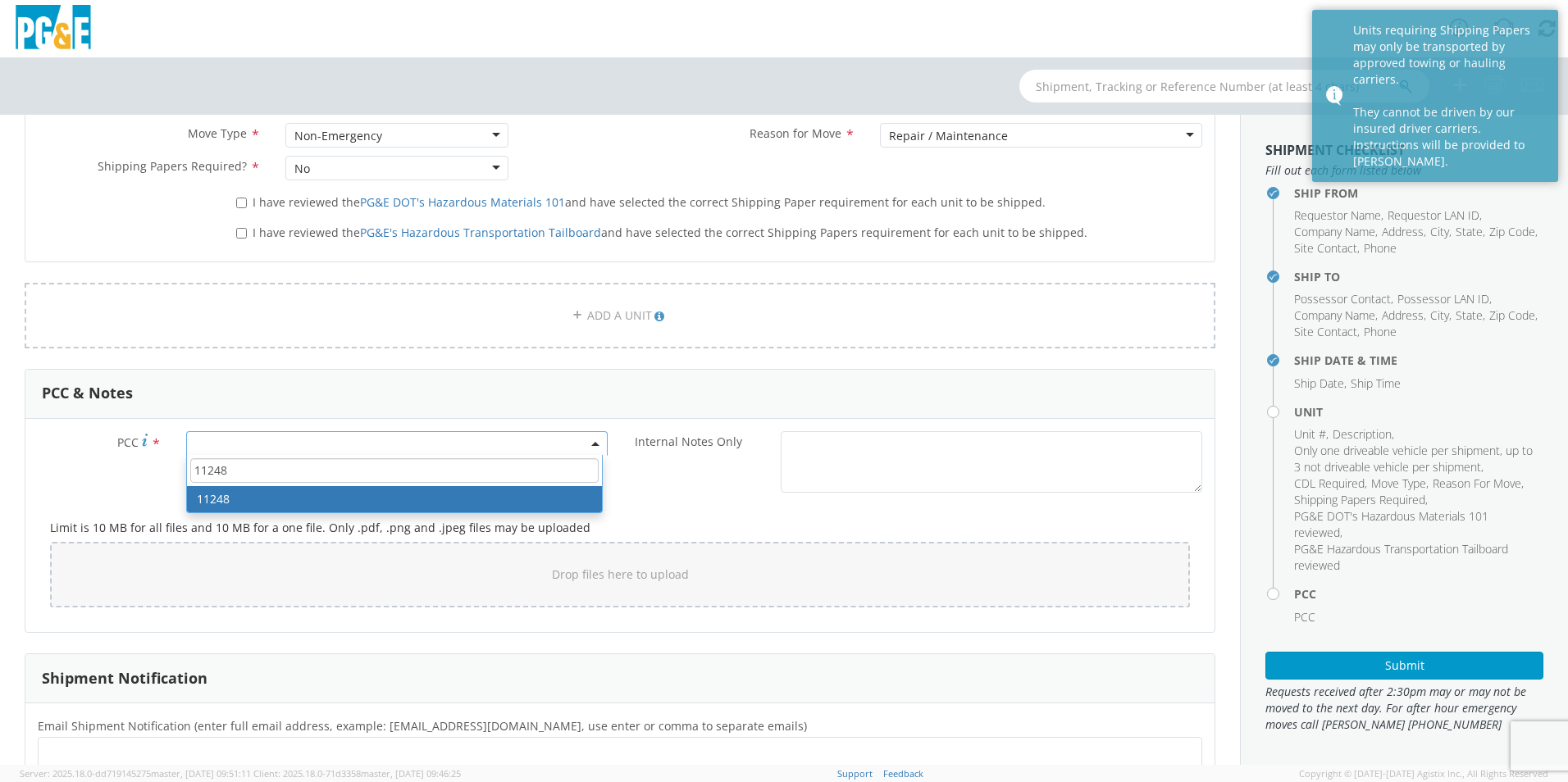
type input "11248"
select select "11248"
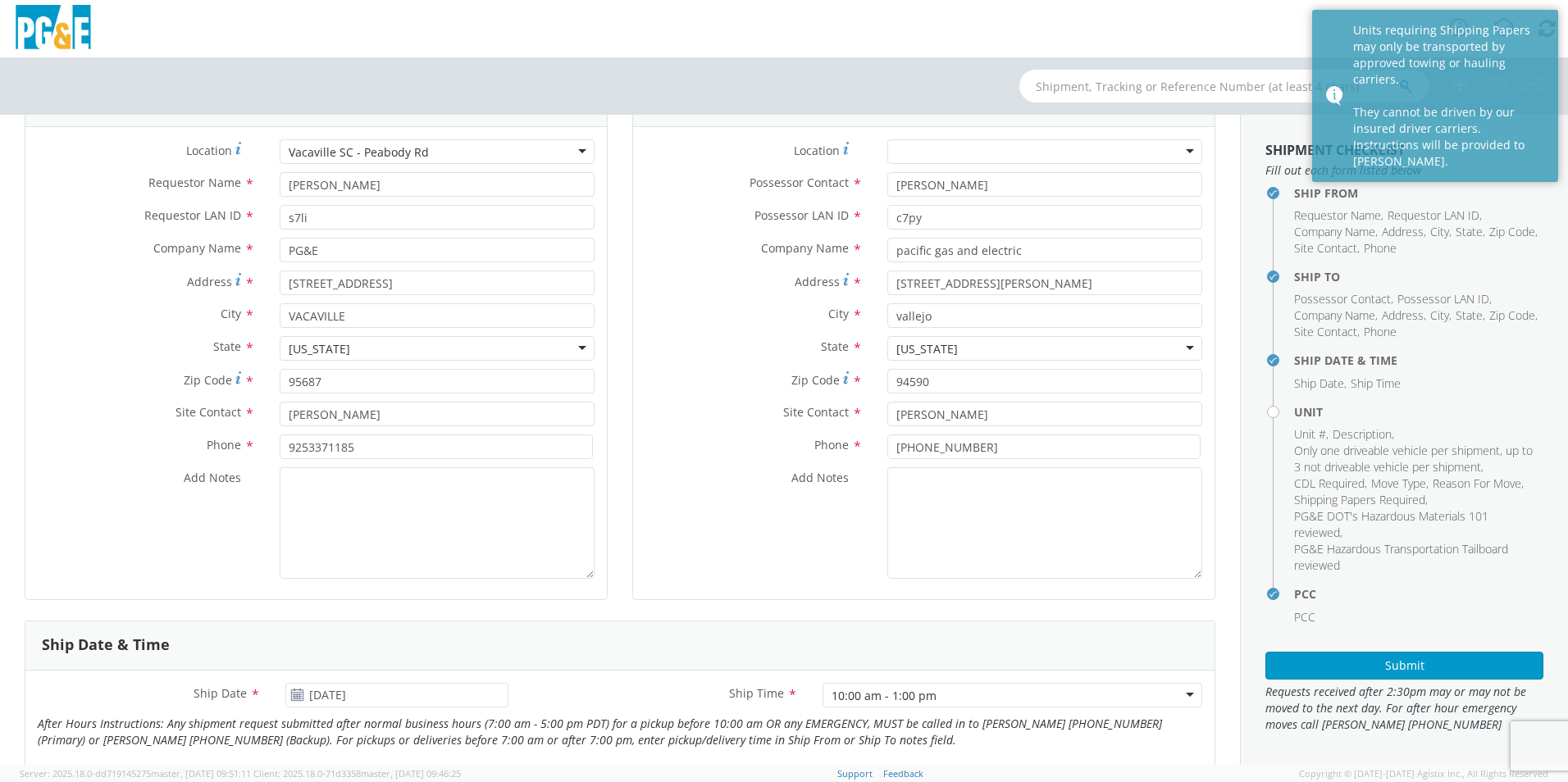
scroll to position [0, 0]
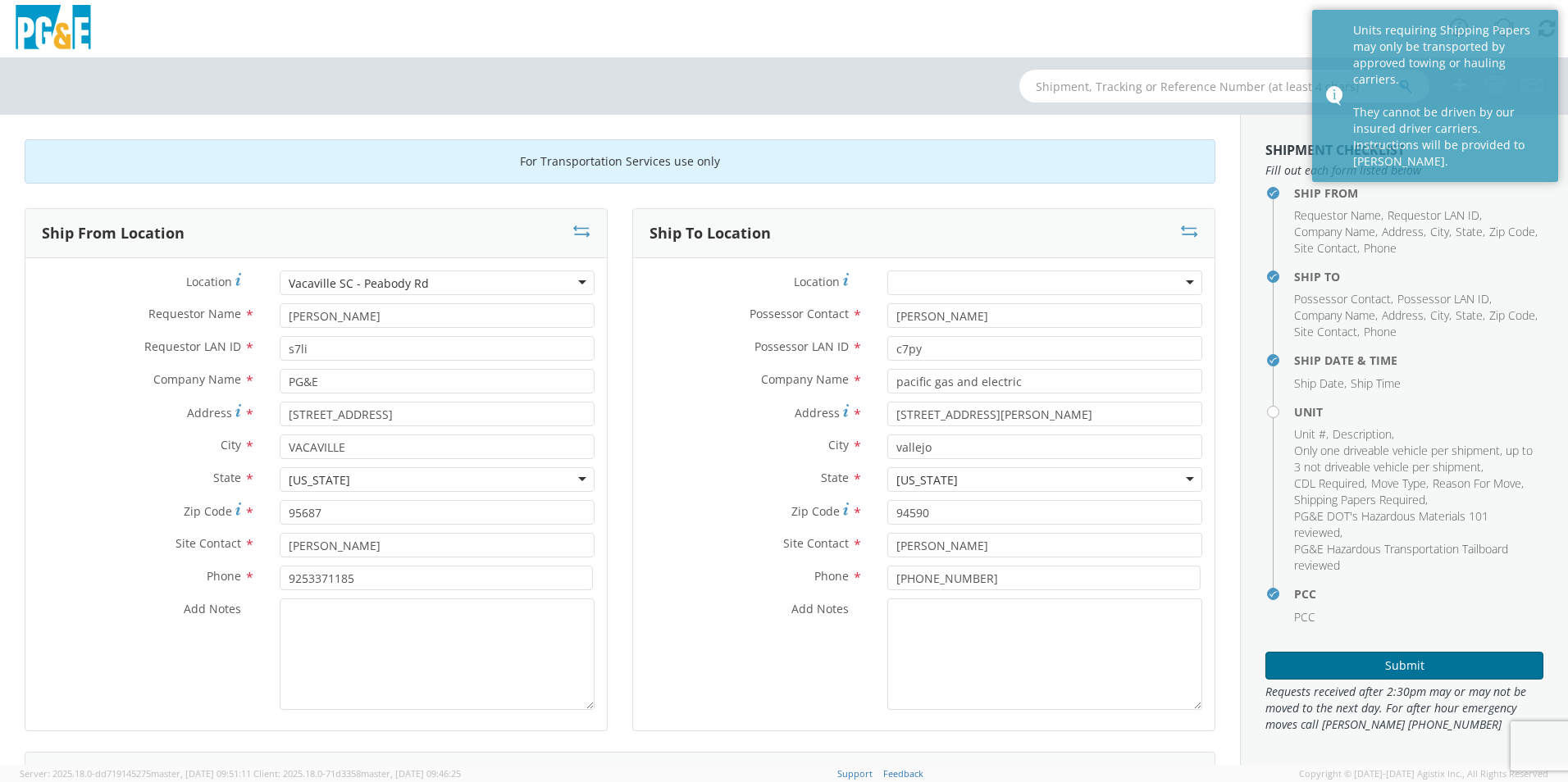
click at [1328, 657] on button "Submit" at bounding box center [1404, 666] width 278 height 28
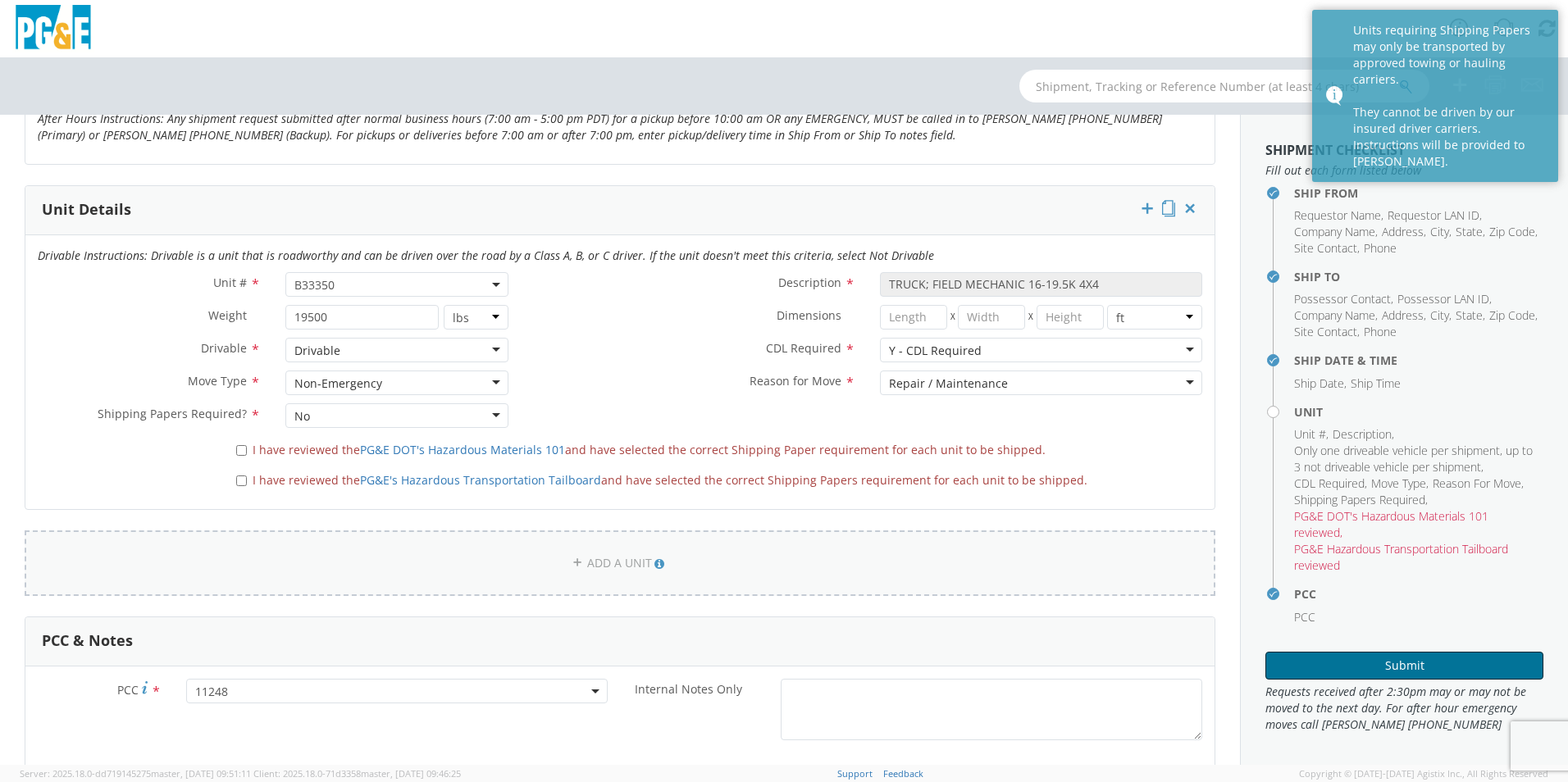
scroll to position [738, 0]
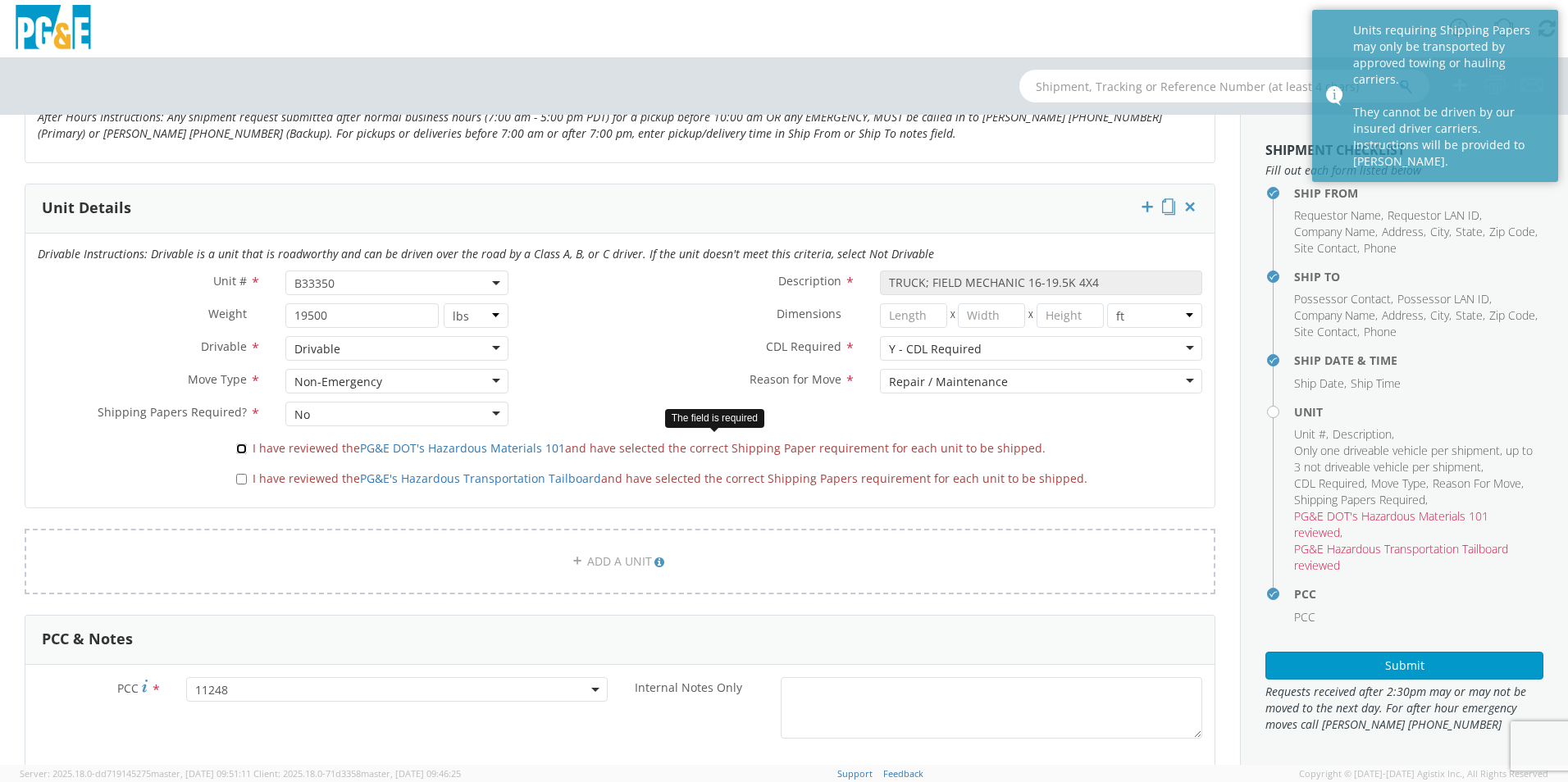
click at [236, 450] on input "I have reviewed the PG&E DOT's Hazardous Materials 101 and have selected the co…" at bounding box center [242, 449] width 11 height 11
checkbox input "true"
click at [238, 483] on input "I have reviewed the PG&E's Hazardous Transportation Tailboard and have selected…" at bounding box center [242, 479] width 11 height 11
checkbox input "true"
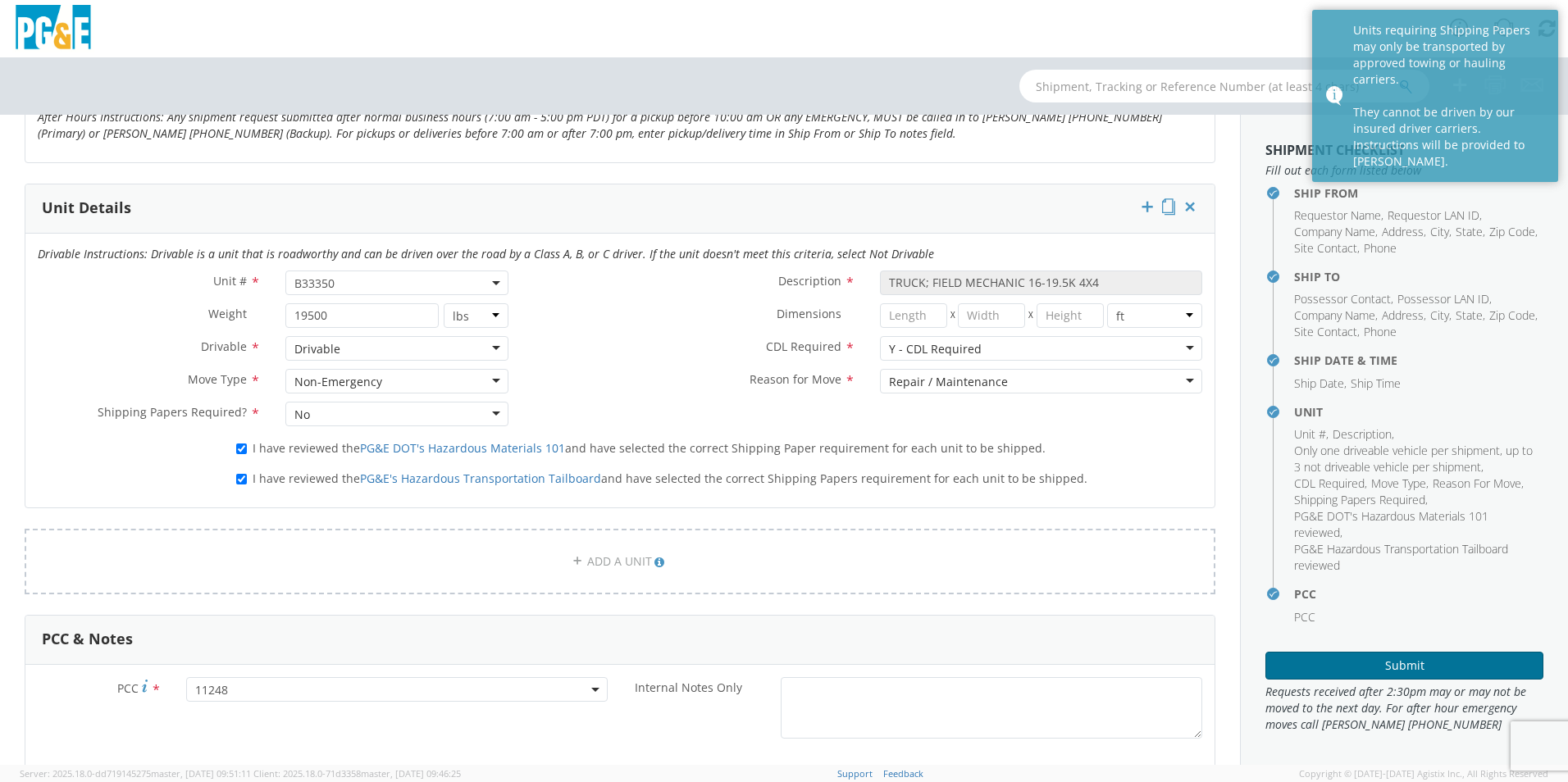
click at [1374, 667] on button "Submit" at bounding box center [1404, 666] width 278 height 28
